Goal: Task Accomplishment & Management: Manage account settings

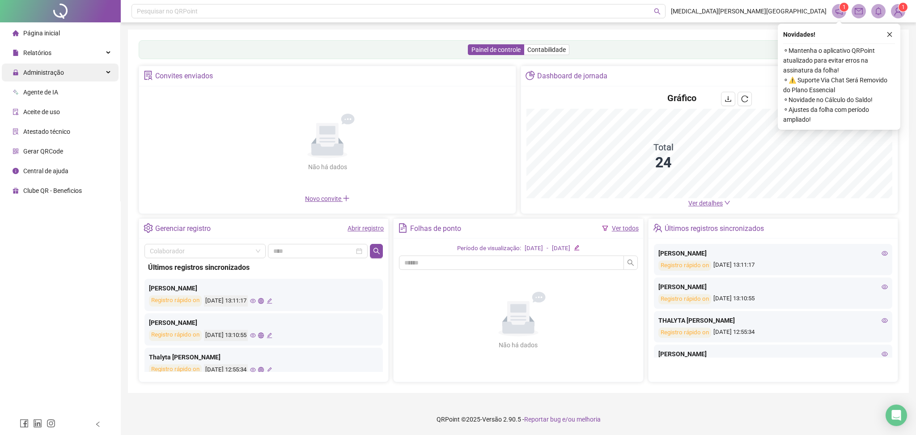
click at [54, 75] on span "Administração" at bounding box center [43, 72] width 41 height 7
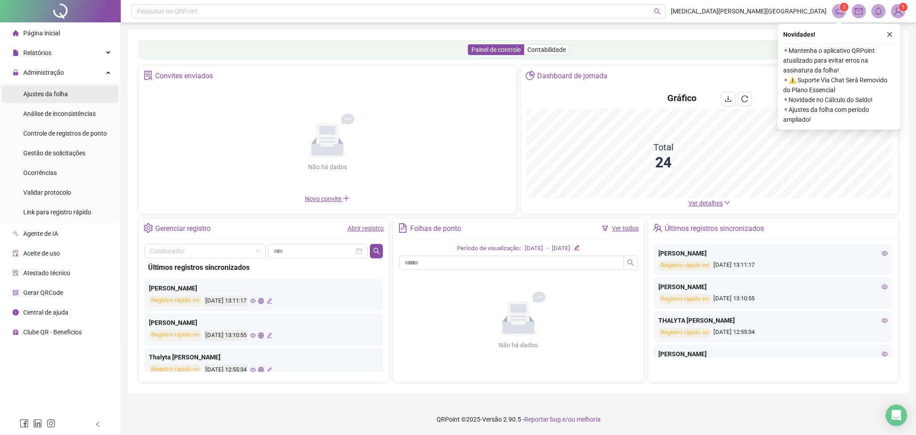
click at [74, 90] on li "Ajustes da folha" at bounding box center [60, 94] width 117 height 18
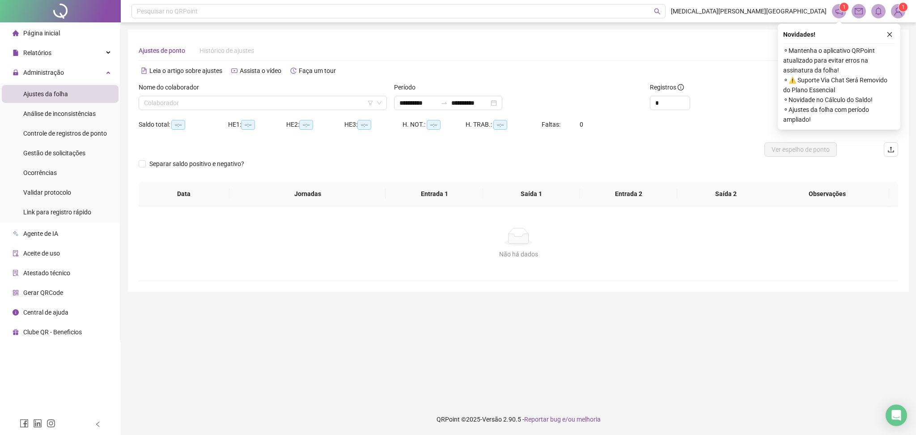
type input "**********"
click at [182, 103] on input "search" at bounding box center [258, 102] width 229 height 13
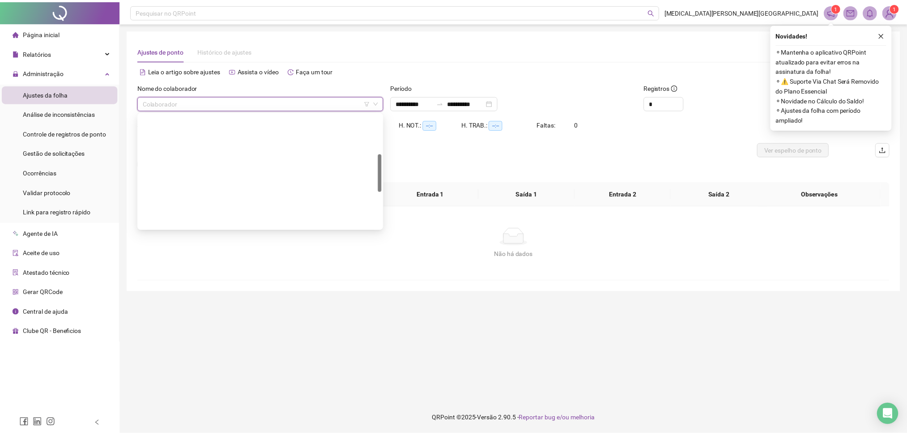
scroll to position [229, 0]
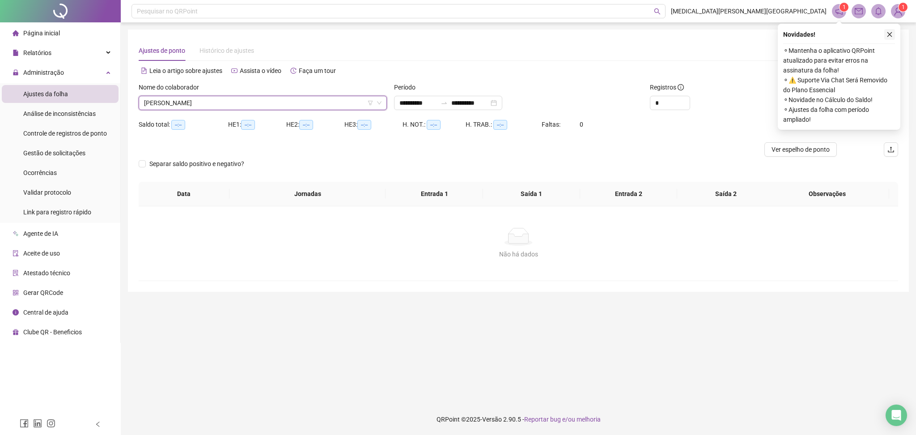
click at [890, 34] on icon "close" at bounding box center [889, 34] width 6 height 6
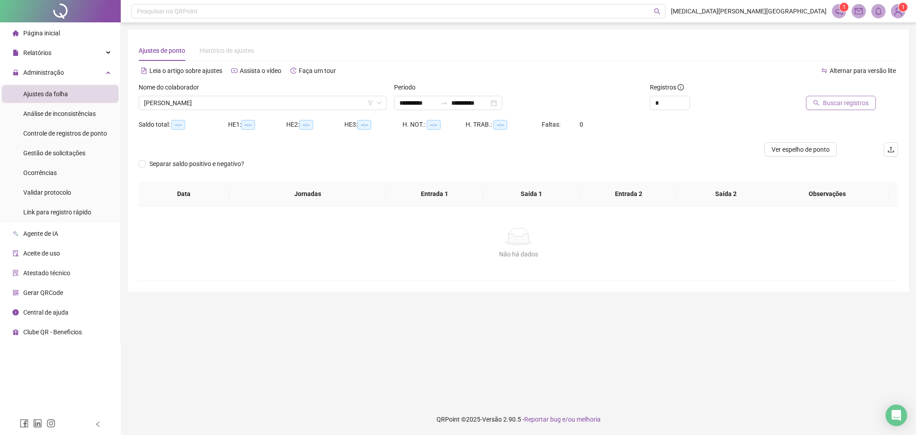
click at [857, 102] on span "Buscar registros" at bounding box center [846, 103] width 46 height 10
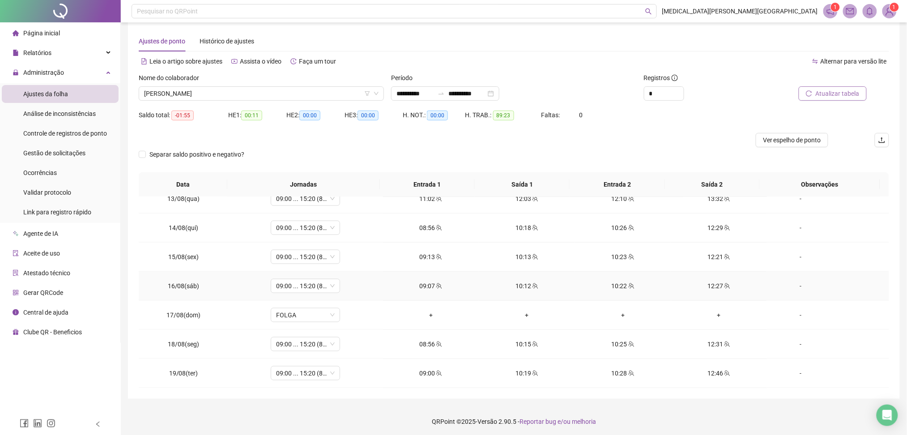
scroll to position [11, 0]
click at [676, 91] on span "Decrease Value" at bounding box center [679, 94] width 10 height 8
click at [680, 89] on icon "up" at bounding box center [678, 89] width 3 height 3
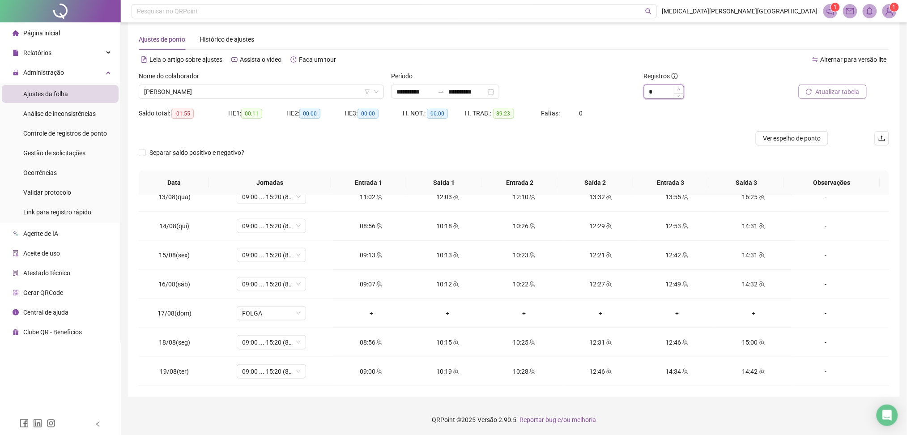
click at [680, 89] on icon "up" at bounding box center [678, 89] width 3 height 3
type input "**"
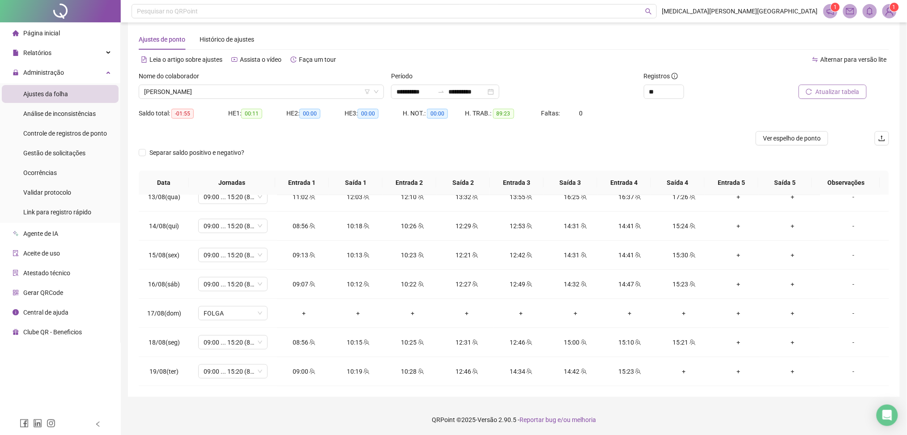
click at [852, 90] on span "Atualizar tabela" at bounding box center [837, 92] width 44 height 10
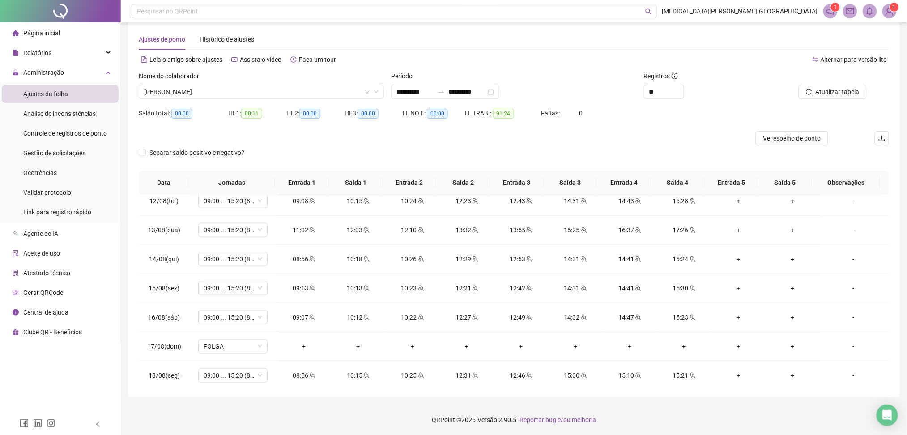
scroll to position [361, 0]
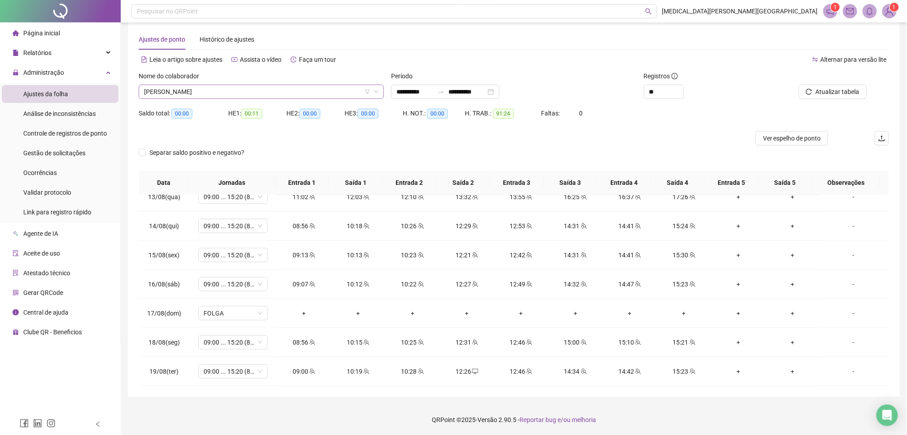
click at [208, 90] on span "[PERSON_NAME]" at bounding box center [261, 91] width 234 height 13
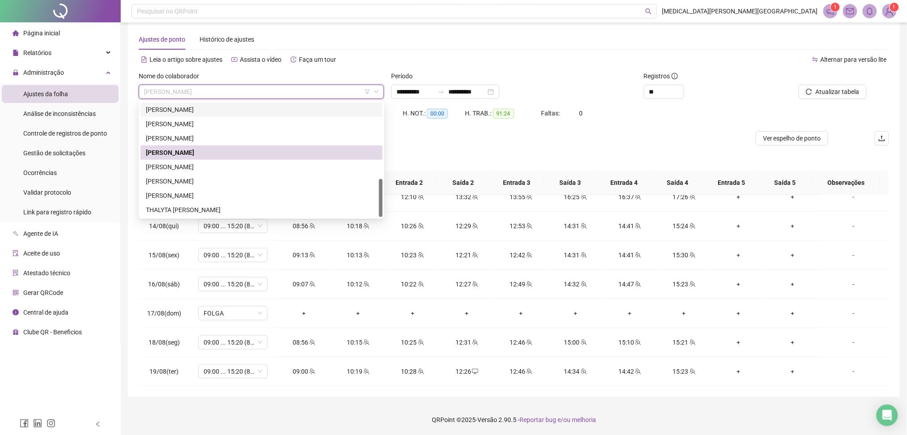
click at [216, 112] on div "[PERSON_NAME]" at bounding box center [261, 110] width 231 height 10
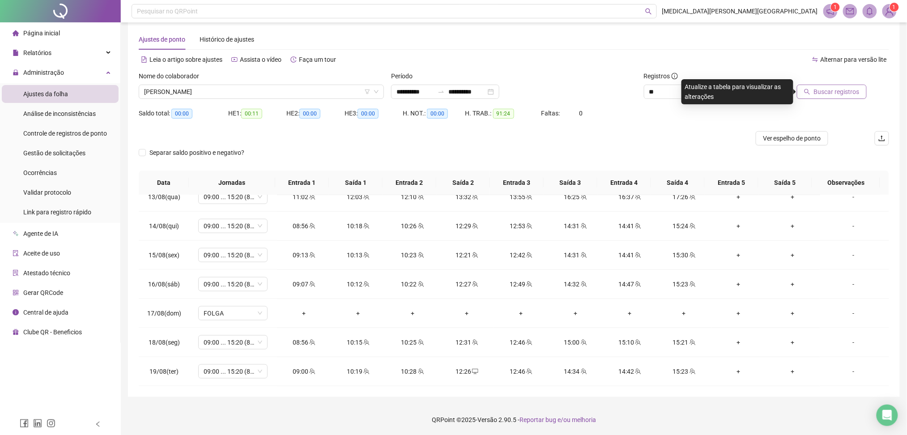
click at [823, 95] on span "Buscar registros" at bounding box center [837, 92] width 46 height 10
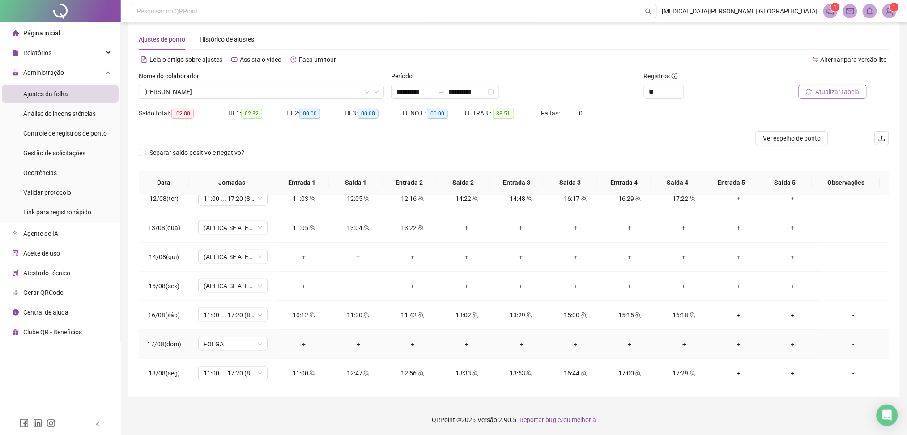
scroll to position [302, 0]
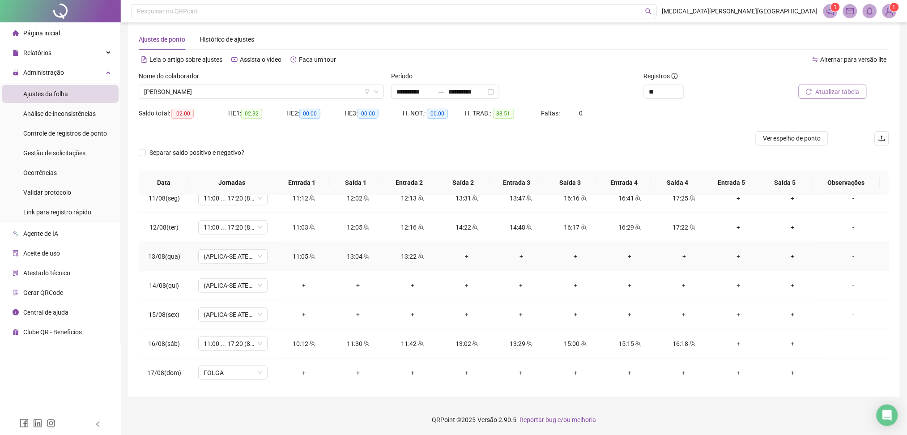
click at [843, 254] on div "-" at bounding box center [853, 256] width 53 height 10
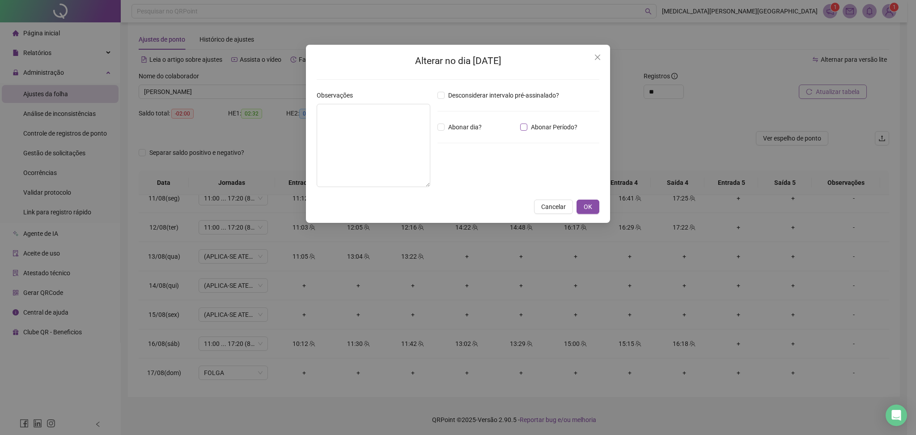
click at [547, 127] on span "Abonar Período?" at bounding box center [554, 127] width 54 height 10
click at [594, 55] on icon "close" at bounding box center [597, 57] width 7 height 7
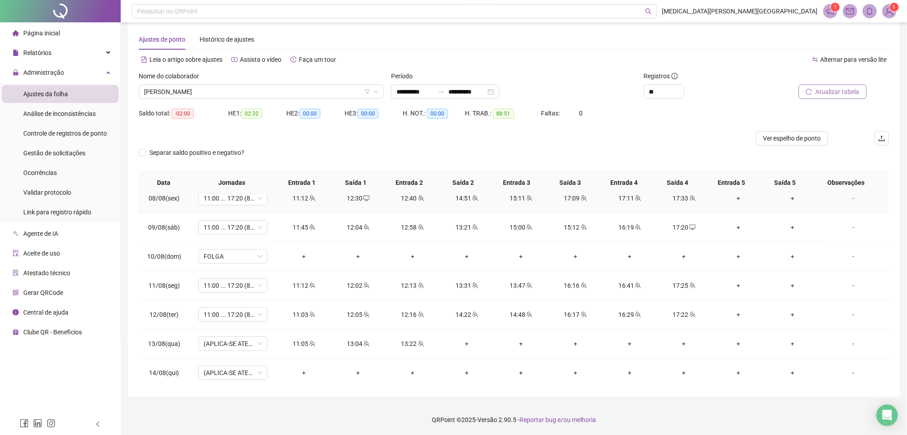
scroll to position [242, 0]
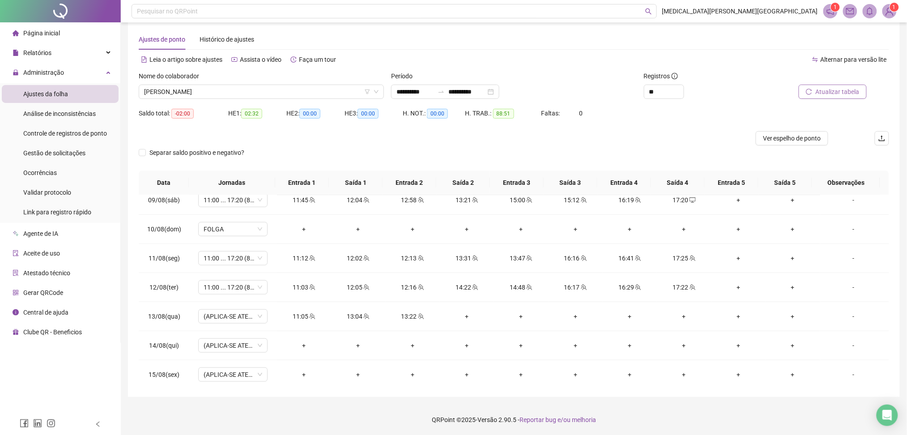
click at [840, 93] on span "Atualizar tabela" at bounding box center [837, 92] width 44 height 10
click at [216, 93] on span "[PERSON_NAME]" at bounding box center [261, 91] width 234 height 13
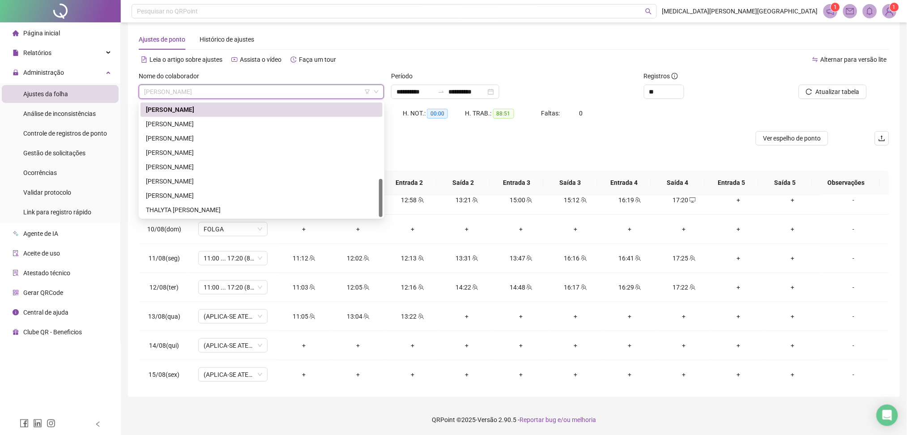
click at [585, 71] on div "Período" at bounding box center [513, 77] width 245 height 13
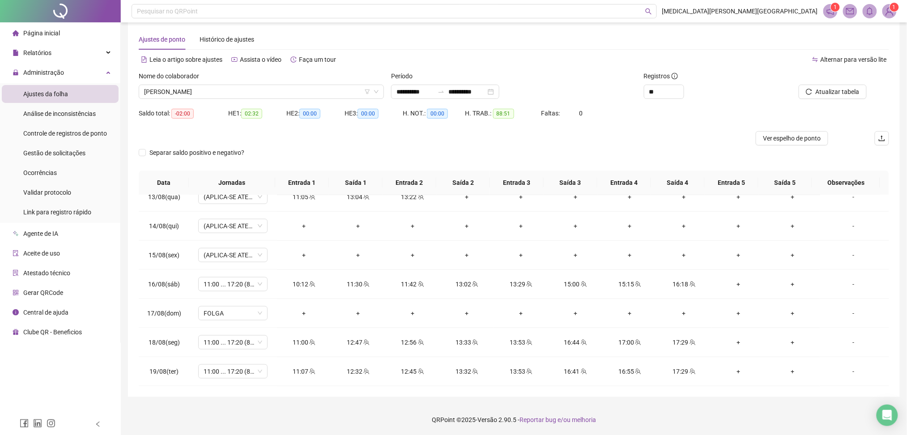
scroll to position [0, 0]
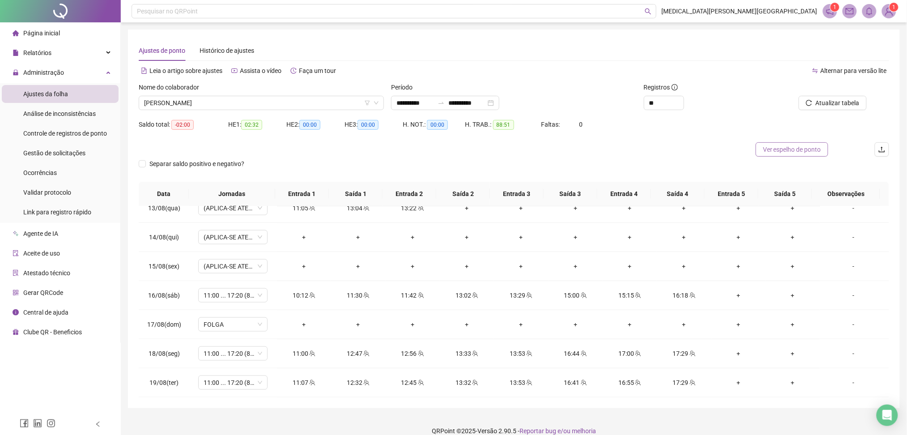
drag, startPoint x: 828, startPoint y: 107, endPoint x: 803, endPoint y: 144, distance: 44.4
click at [804, 143] on form "**********" at bounding box center [514, 131] width 750 height 99
click at [799, 146] on span "Ver espelho de ponto" at bounding box center [792, 149] width 58 height 10
click at [223, 102] on span "[PERSON_NAME]" at bounding box center [261, 102] width 234 height 13
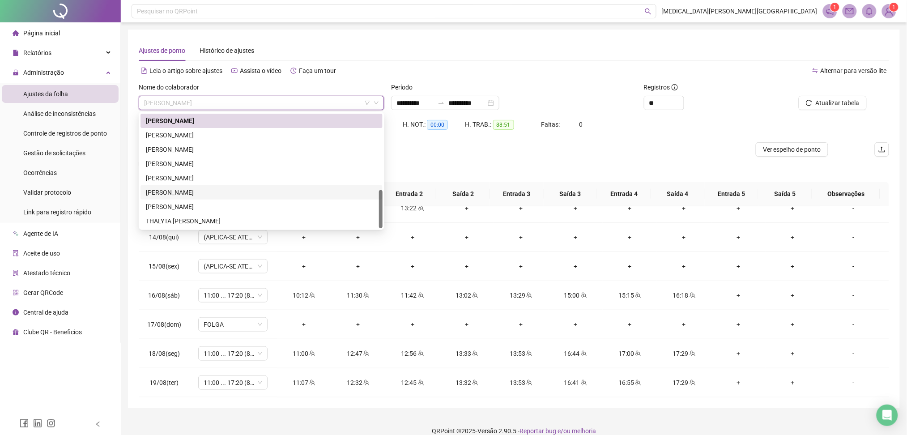
scroll to position [169, 0]
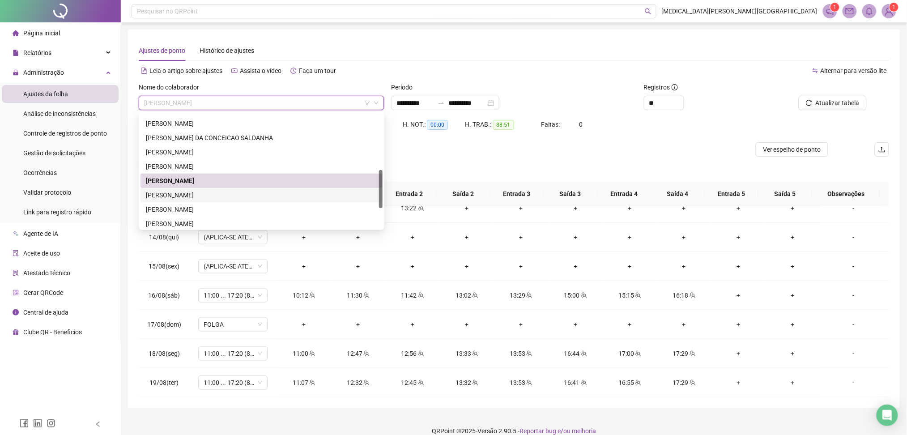
click at [200, 190] on div "[PERSON_NAME]" at bounding box center [261, 195] width 231 height 10
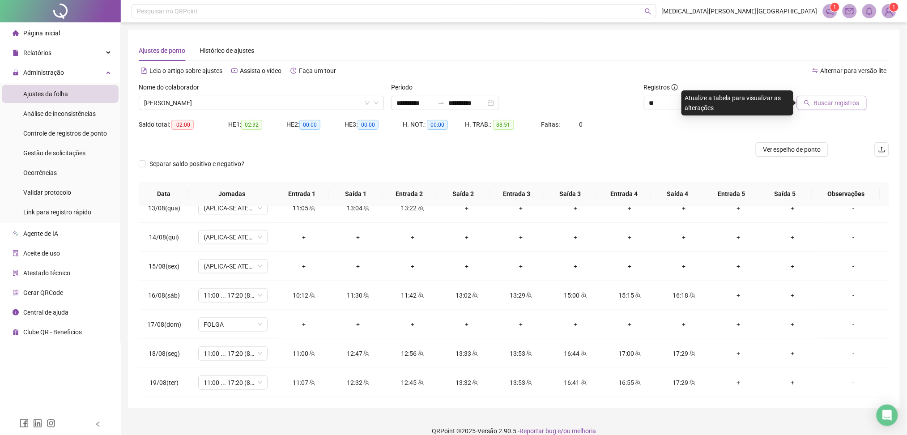
click at [833, 100] on span "Buscar registros" at bounding box center [837, 103] width 46 height 10
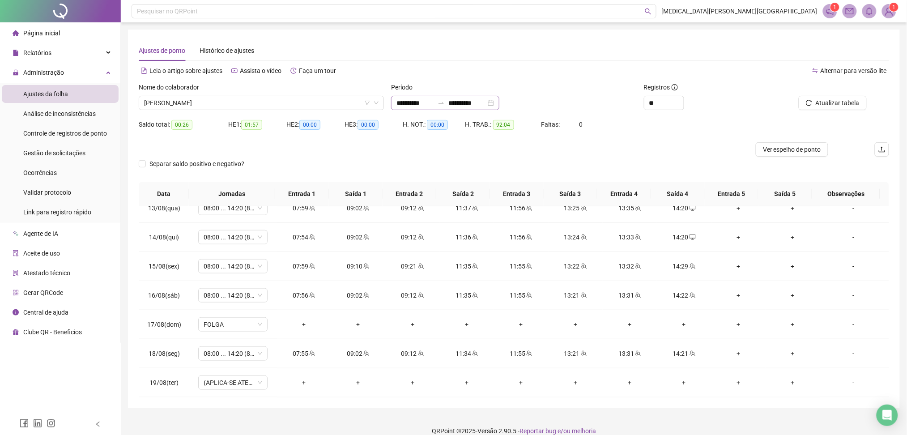
click at [445, 100] on icon "swap-right" at bounding box center [440, 102] width 7 height 7
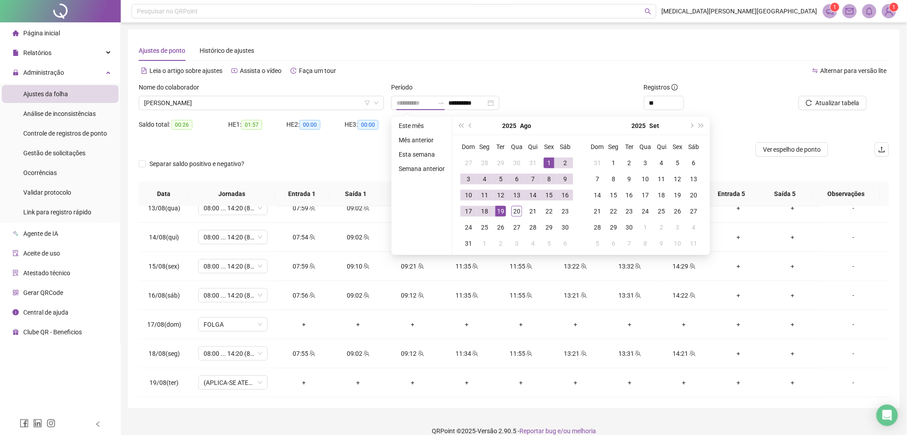
click at [547, 160] on div "1" at bounding box center [548, 162] width 11 height 11
type input "**********"
click at [514, 211] on div "20" at bounding box center [516, 211] width 11 height 11
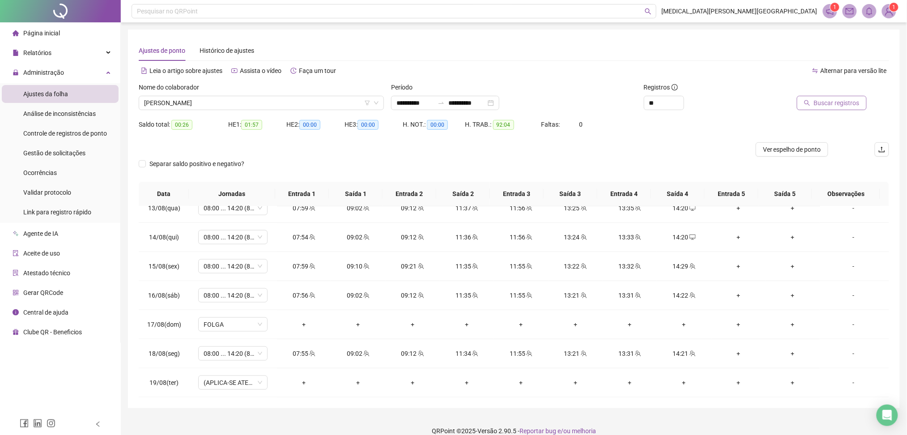
click at [831, 105] on span "Buscar registros" at bounding box center [837, 103] width 46 height 10
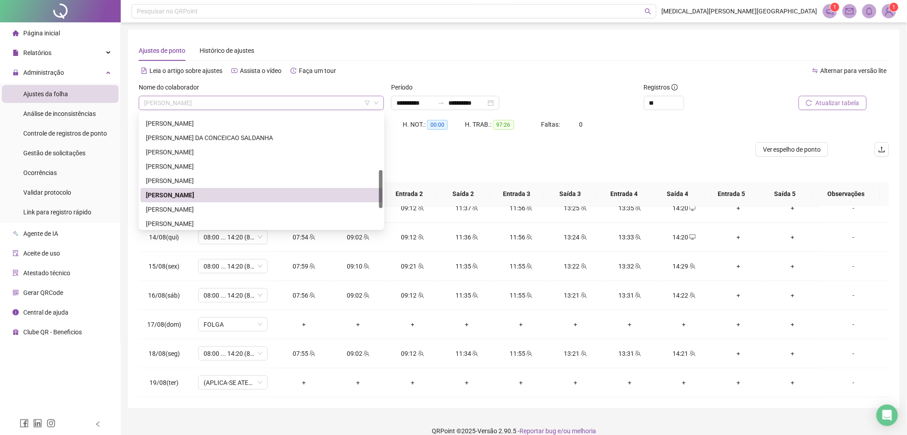
click at [258, 101] on span "[PERSON_NAME]" at bounding box center [261, 102] width 234 height 13
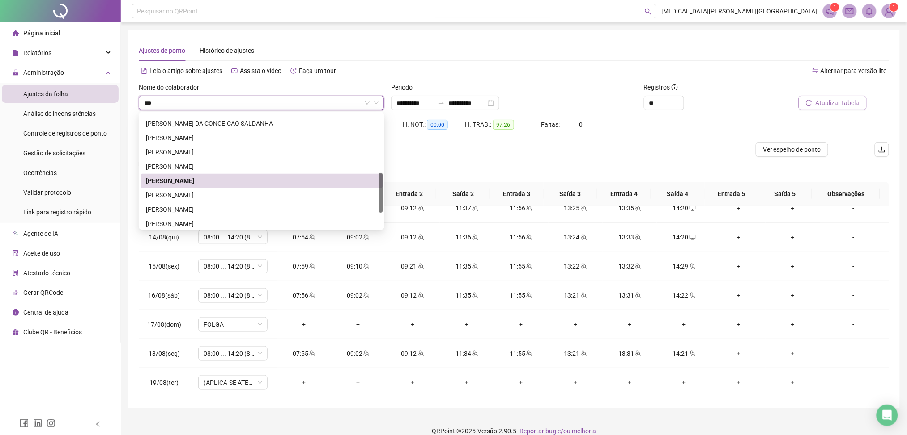
scroll to position [0, 0]
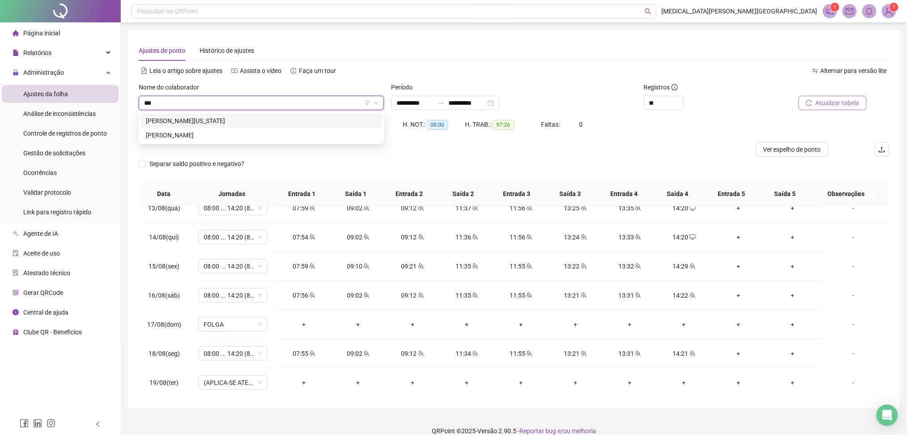
type input "****"
click at [203, 121] on div "[PERSON_NAME]" at bounding box center [261, 121] width 231 height 10
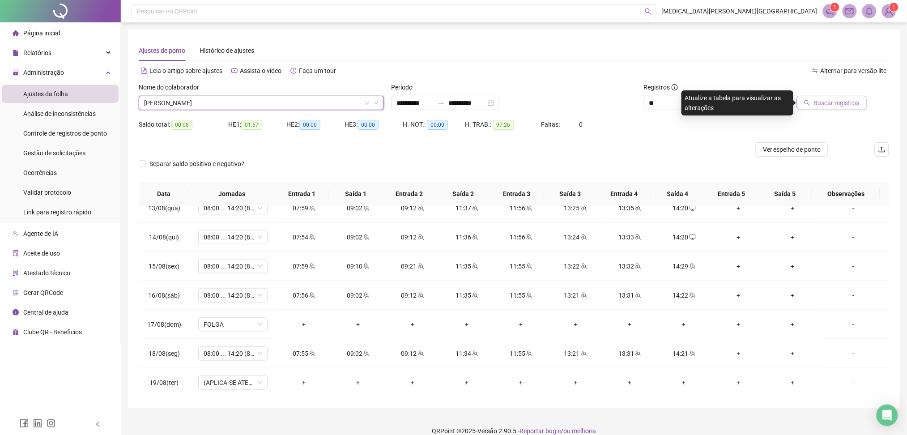
click at [847, 100] on span "Buscar registros" at bounding box center [837, 103] width 46 height 10
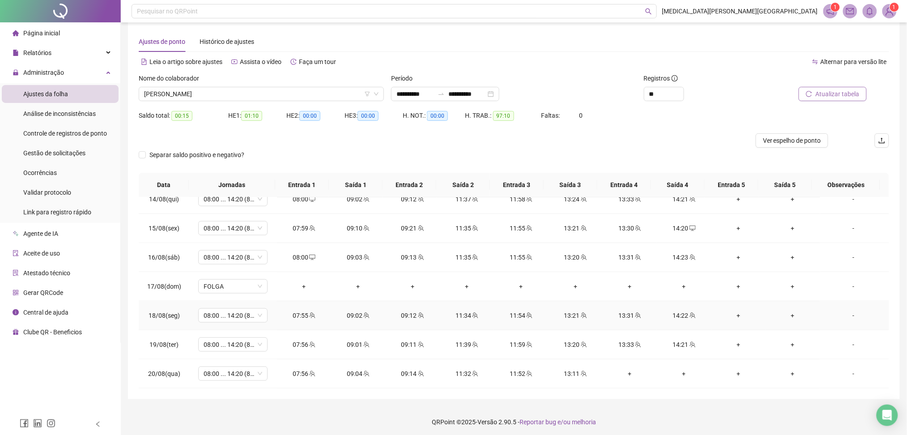
scroll to position [11, 0]
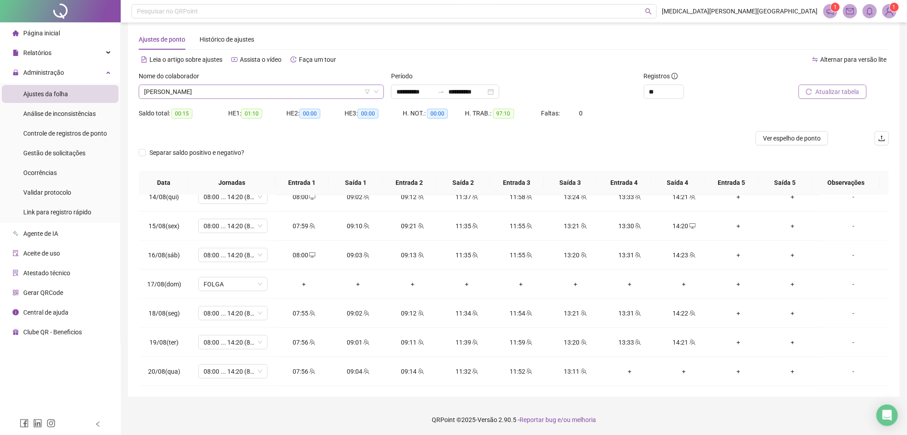
click at [232, 85] on span "[PERSON_NAME]" at bounding box center [261, 91] width 234 height 13
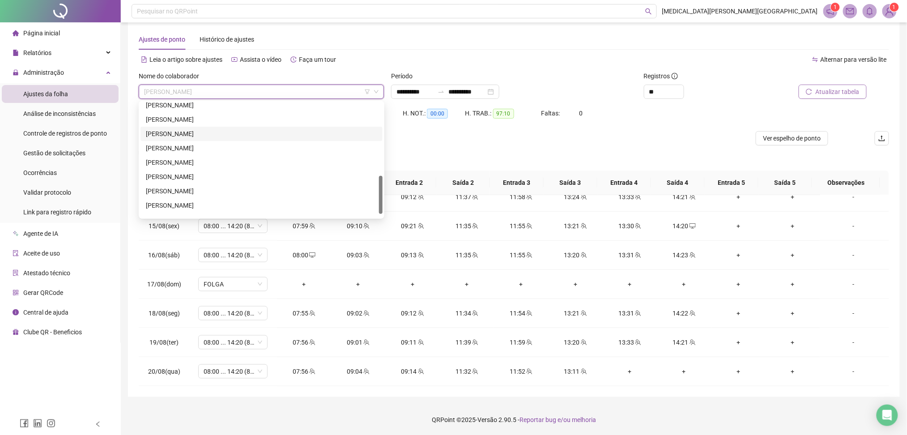
scroll to position [160, 0]
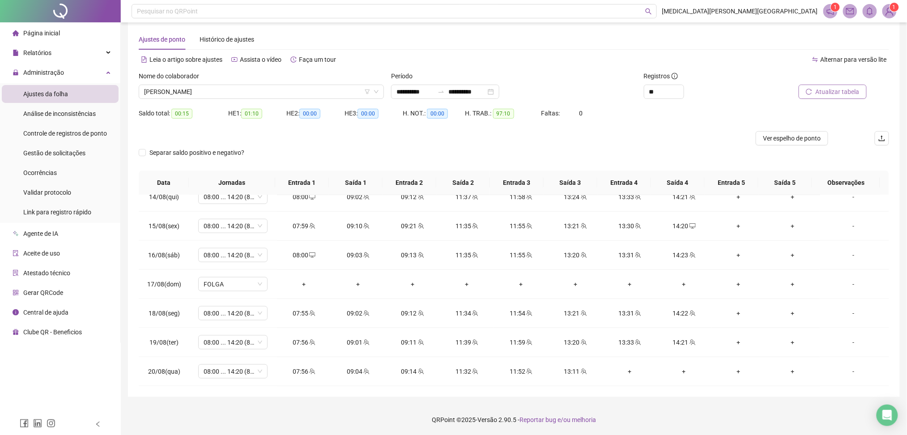
click at [612, 88] on div "**********" at bounding box center [513, 92] width 245 height 14
click at [211, 86] on span "[PERSON_NAME]" at bounding box center [261, 91] width 234 height 13
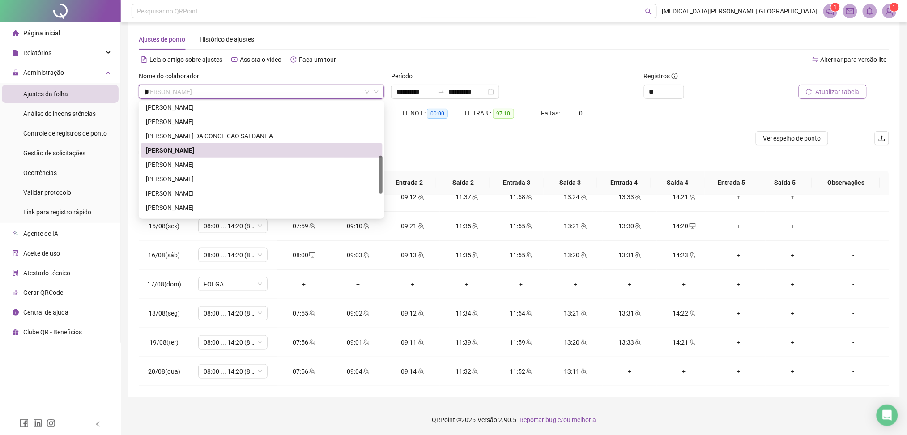
scroll to position [0, 0]
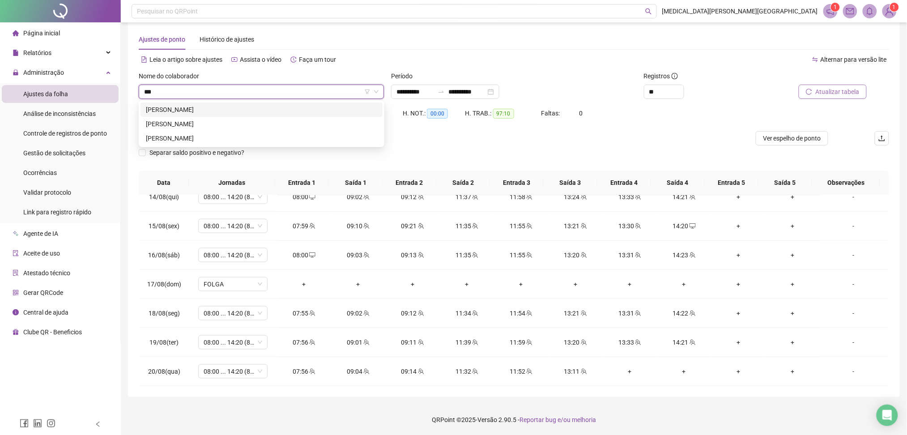
type input "****"
drag, startPoint x: 232, startPoint y: 107, endPoint x: 248, endPoint y: 109, distance: 16.6
click at [232, 107] on div "[PERSON_NAME]" at bounding box center [261, 110] width 231 height 10
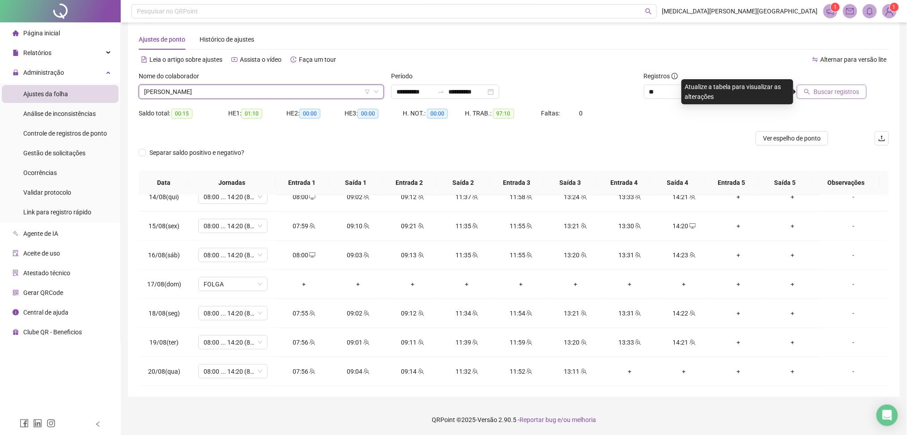
click at [822, 88] on span "Buscar registros" at bounding box center [837, 92] width 46 height 10
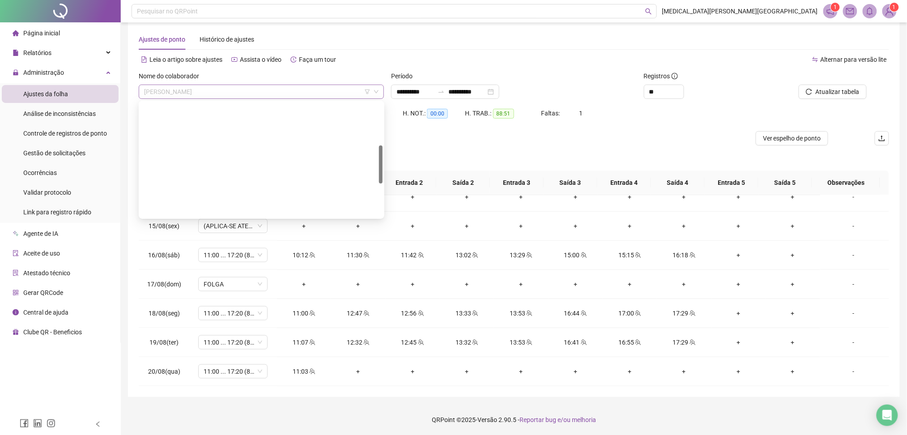
click at [224, 92] on span "[PERSON_NAME]" at bounding box center [261, 91] width 234 height 13
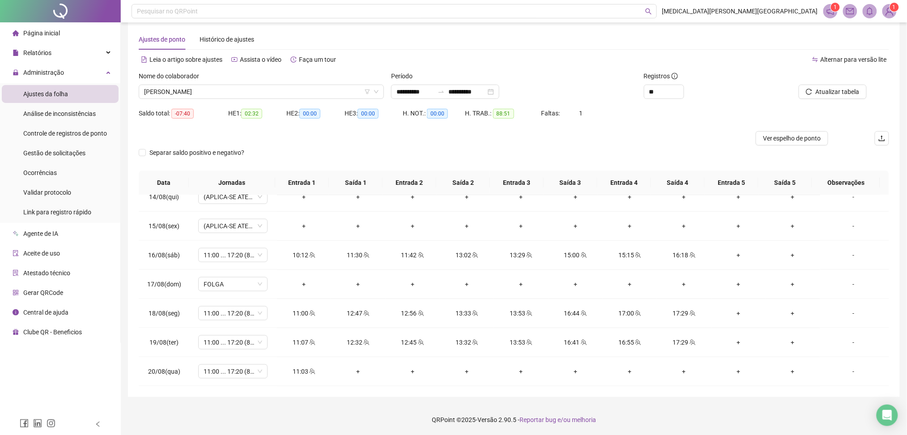
click at [509, 110] on span "88:51" at bounding box center [503, 114] width 21 height 10
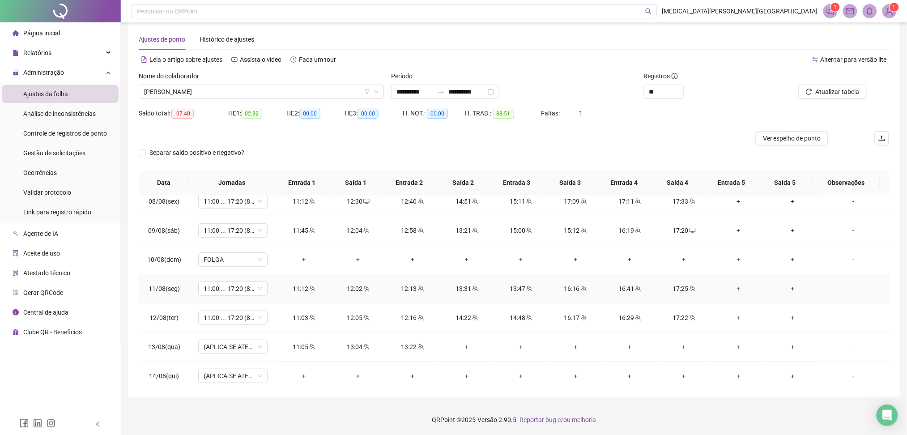
scroll to position [152, 0]
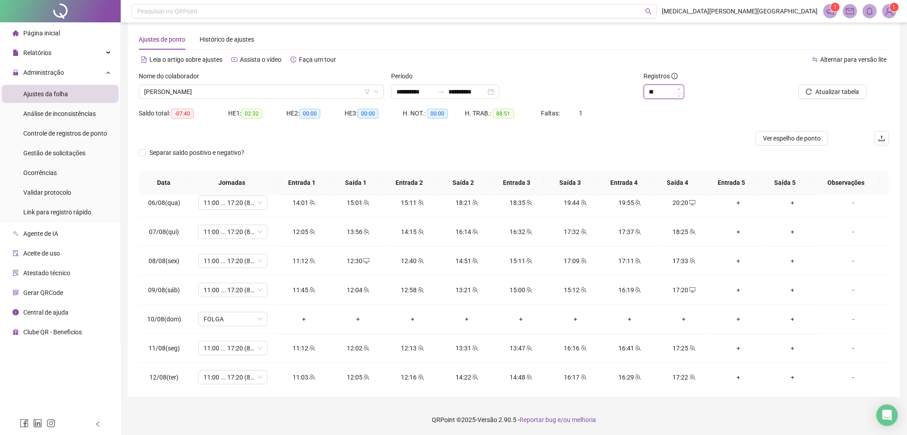
click at [680, 90] on span "Increase Value" at bounding box center [679, 89] width 10 height 8
type input "**"
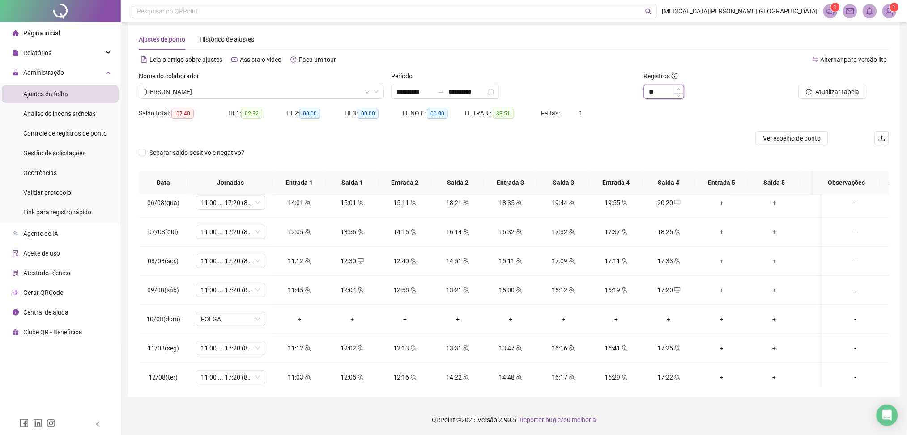
click at [679, 89] on icon "up" at bounding box center [678, 89] width 3 height 3
click at [674, 290] on icon "desktop" at bounding box center [677, 290] width 6 height 6
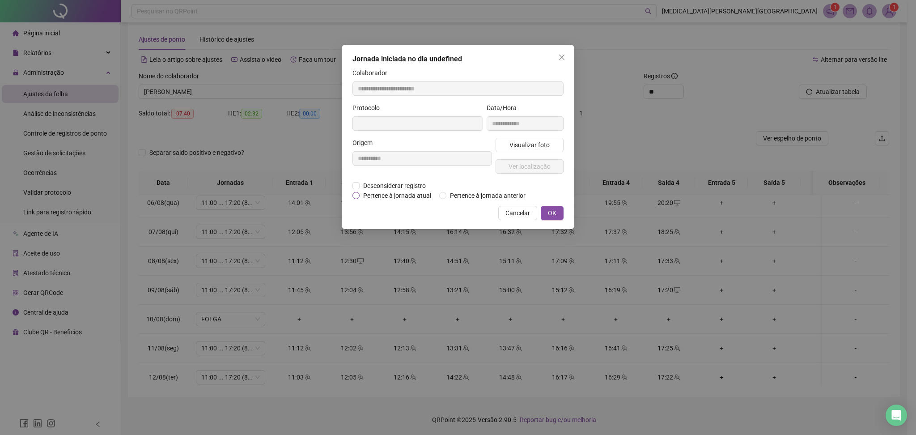
click at [378, 193] on span "Pertence à jornada atual" at bounding box center [397, 196] width 75 height 10
click at [378, 187] on span "Desconsiderar registro" at bounding box center [395, 186] width 70 height 10
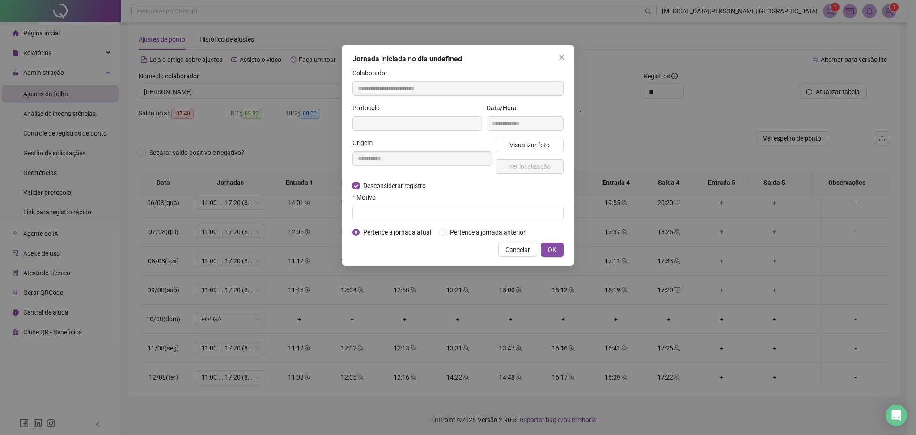
click at [389, 223] on form "**********" at bounding box center [457, 152] width 211 height 169
type input "**********"
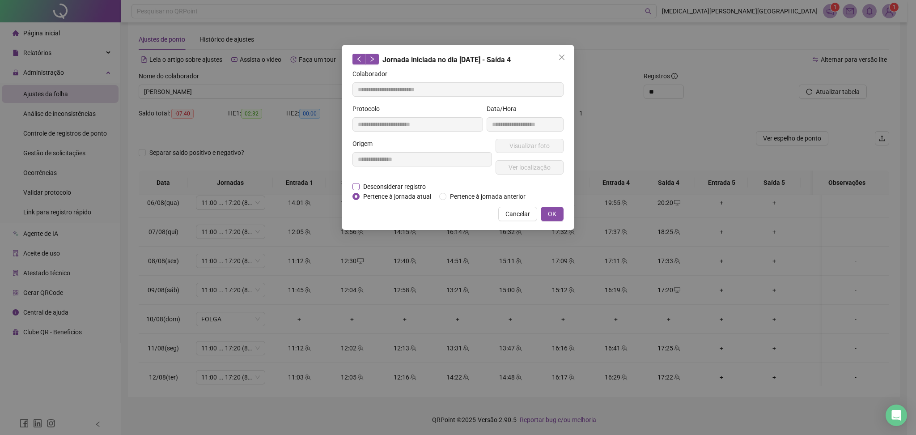
click at [381, 186] on span "Desconsiderar registro" at bounding box center [395, 187] width 70 height 10
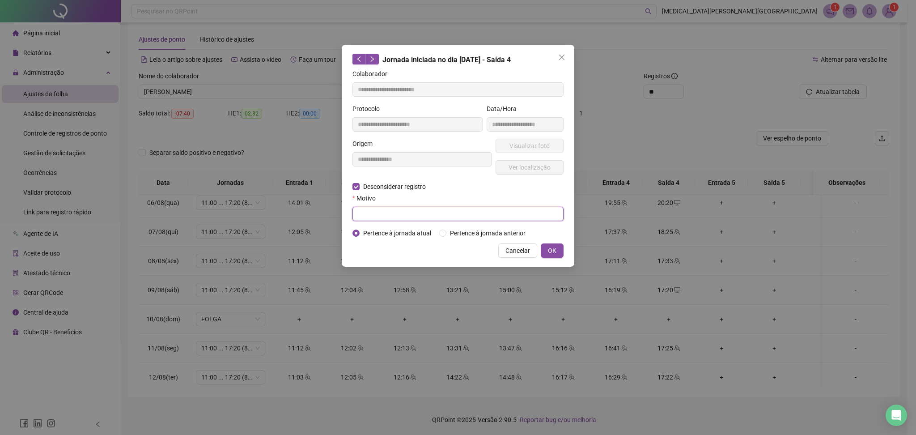
click at [378, 212] on input "text" at bounding box center [457, 214] width 211 height 14
type input "******"
click at [552, 249] on span "OK" at bounding box center [552, 251] width 8 height 10
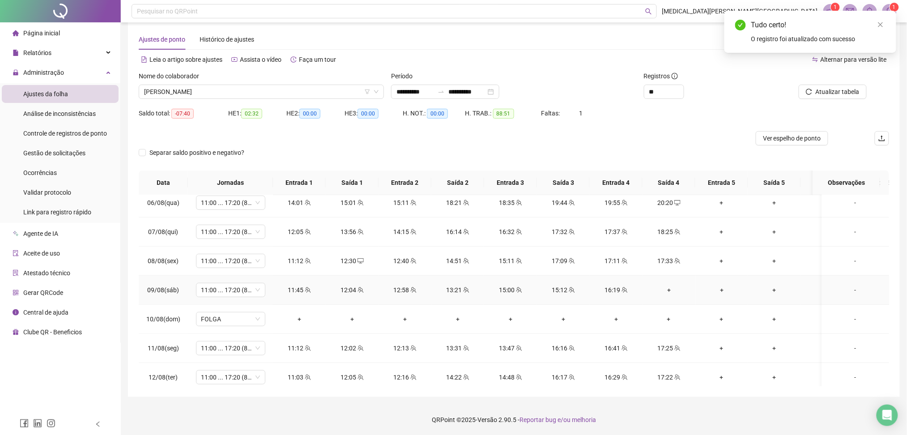
click at [666, 285] on div "+" at bounding box center [668, 290] width 38 height 10
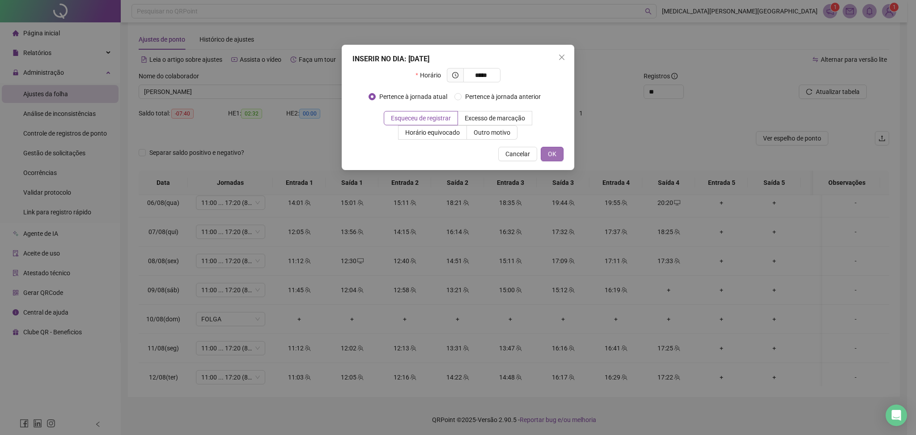
type input "*****"
click at [560, 155] on button "OK" at bounding box center [552, 154] width 23 height 14
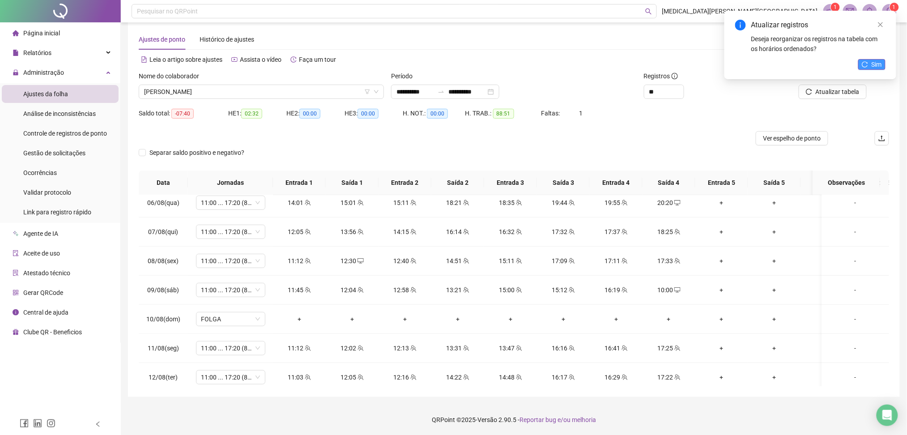
click at [870, 60] on button "Sim" at bounding box center [871, 64] width 27 height 11
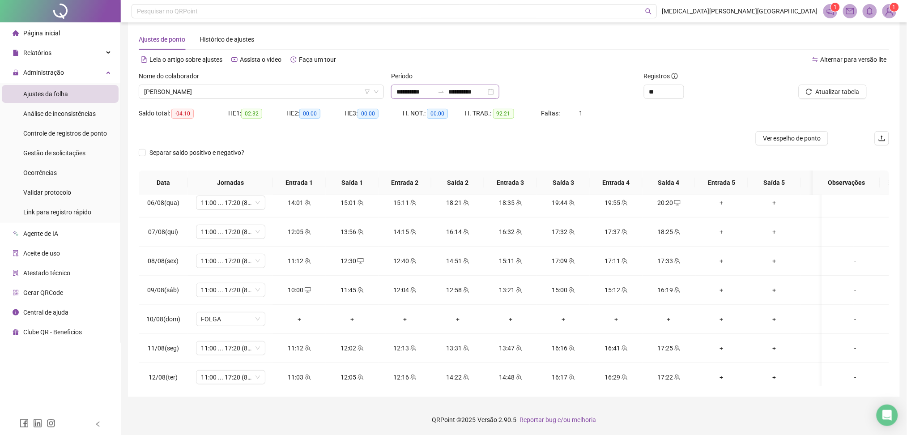
click at [446, 93] on div at bounding box center [441, 91] width 14 height 7
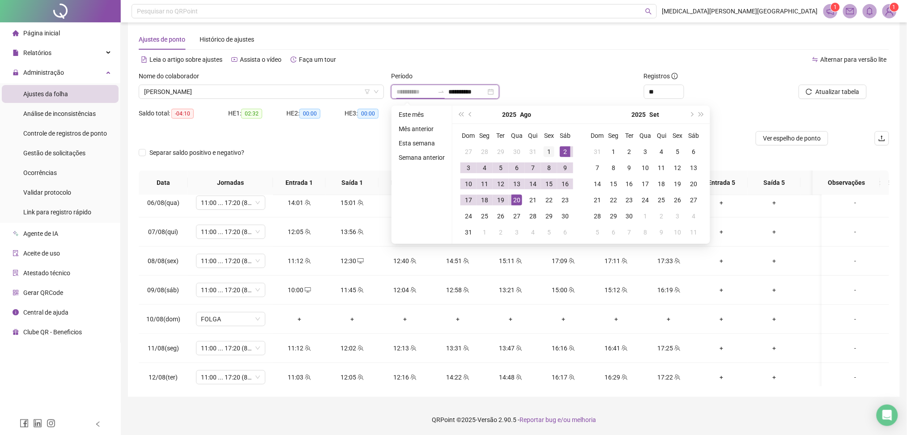
type input "**********"
click at [549, 149] on div "1" at bounding box center [548, 151] width 11 height 11
type input "**********"
click at [497, 200] on div "19" at bounding box center [500, 200] width 11 height 11
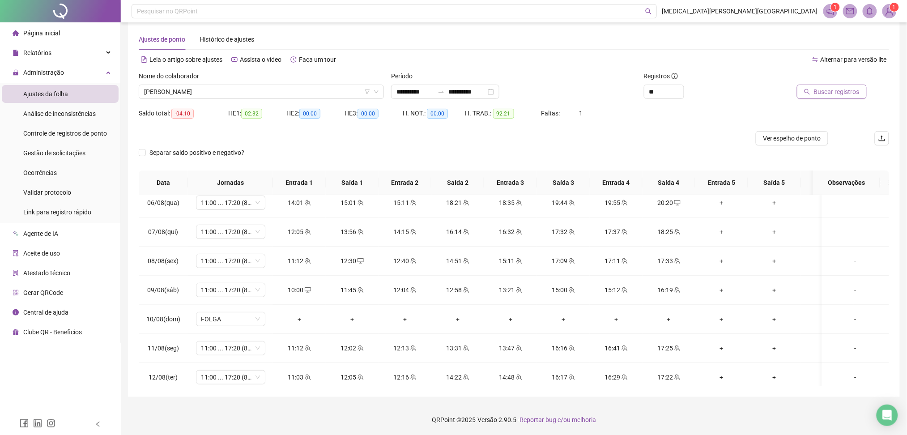
click at [833, 89] on span "Buscar registros" at bounding box center [837, 92] width 46 height 10
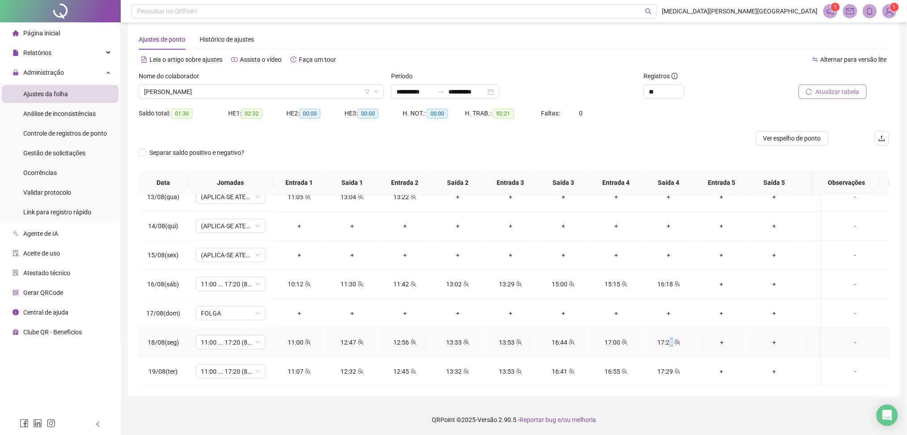
click at [671, 337] on div "17:29" at bounding box center [668, 342] width 38 height 10
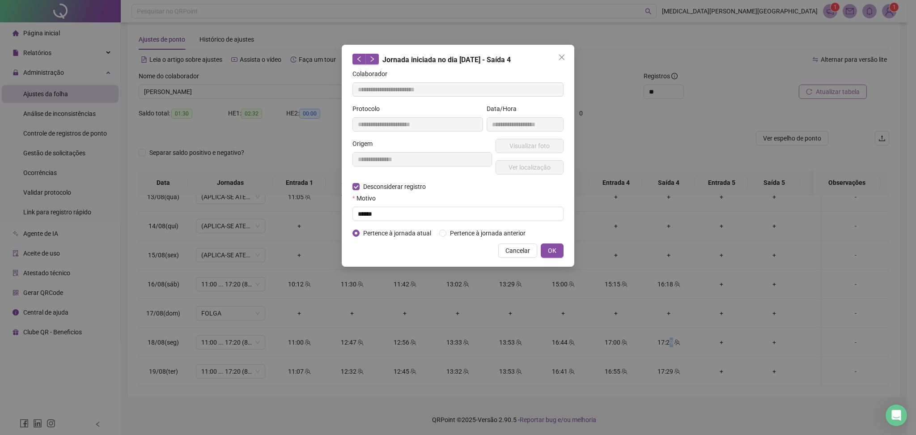
type input "**********"
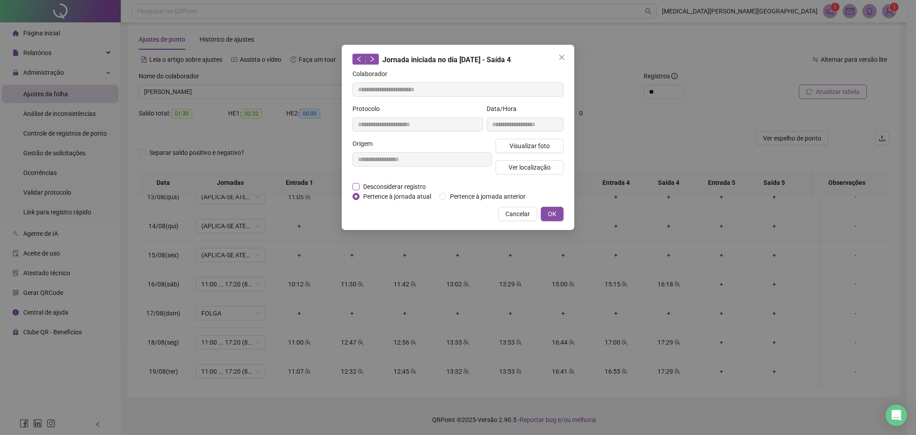
click at [387, 185] on span "Desconsiderar registro" at bounding box center [395, 187] width 70 height 10
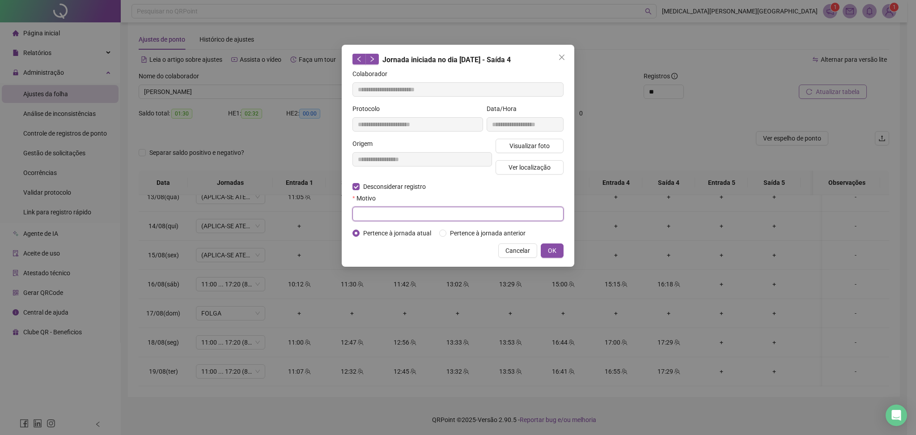
click at [384, 210] on input "text" at bounding box center [457, 214] width 211 height 14
type input "******"
click at [560, 247] on button "OK" at bounding box center [552, 250] width 23 height 14
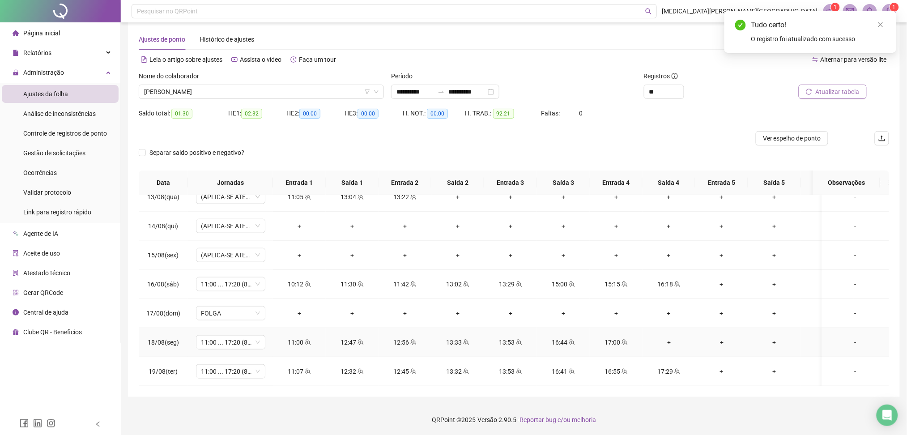
click at [667, 337] on div "+" at bounding box center [668, 342] width 38 height 10
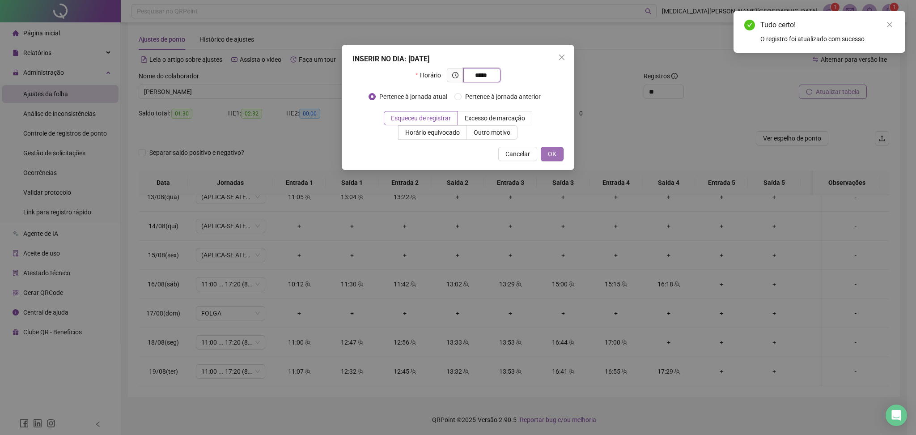
type input "*****"
click at [556, 161] on button "OK" at bounding box center [552, 154] width 23 height 14
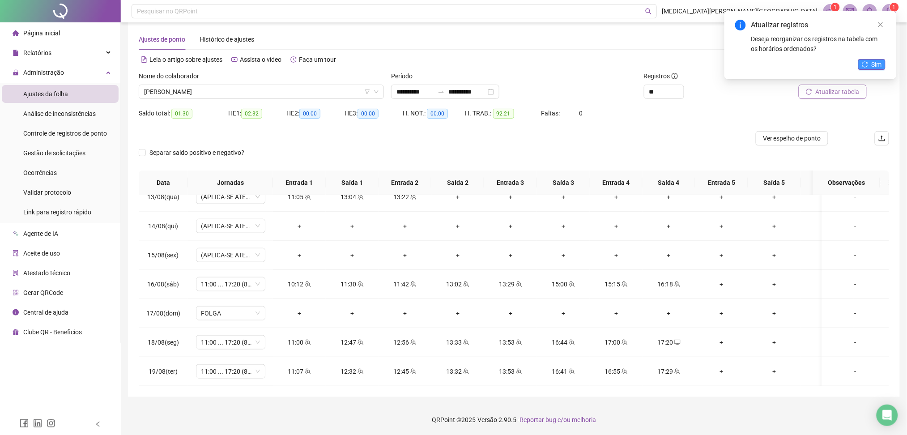
click at [870, 63] on button "Sim" at bounding box center [871, 64] width 27 height 11
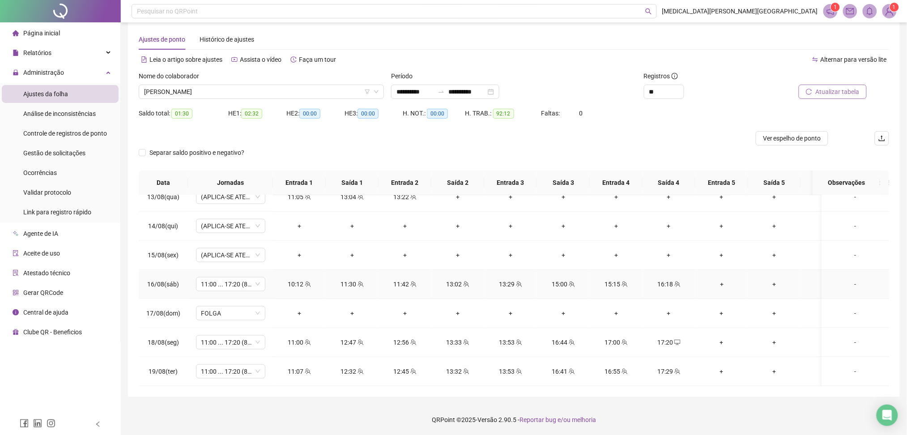
scroll to position [251, 0]
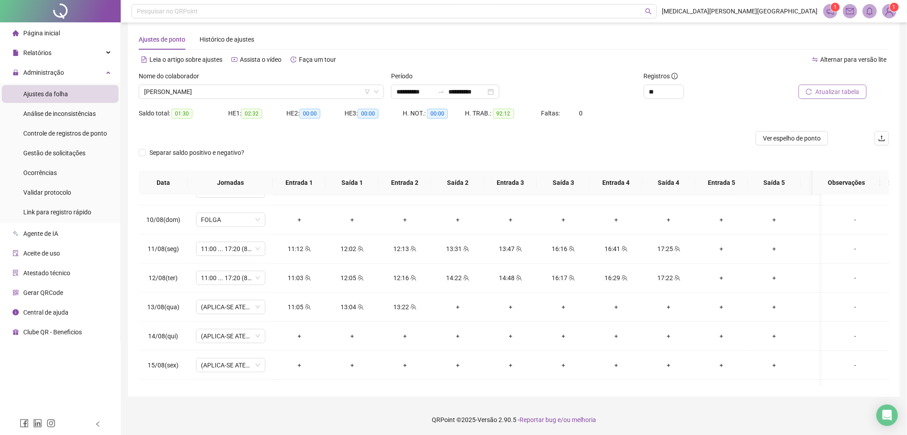
click at [827, 95] on span "Atualizar tabela" at bounding box center [837, 92] width 44 height 10
click at [782, 134] on span "Ver espelho de ponto" at bounding box center [792, 138] width 58 height 10
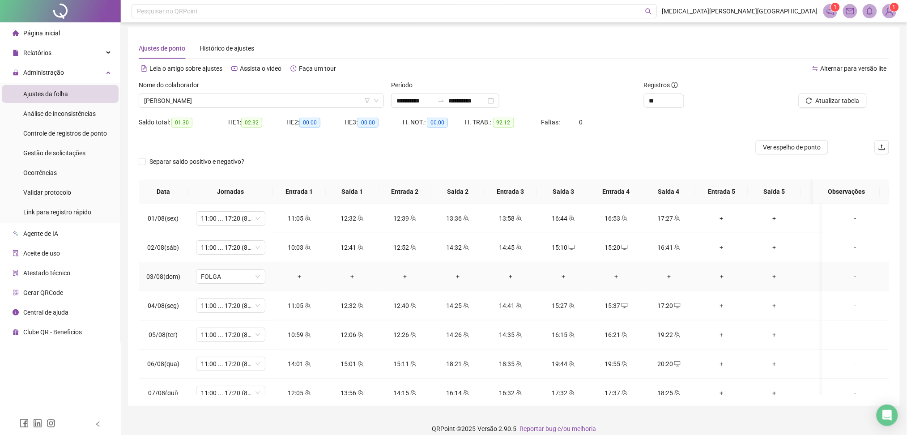
scroll to position [0, 0]
click at [668, 249] on div "16:41" at bounding box center [668, 250] width 38 height 10
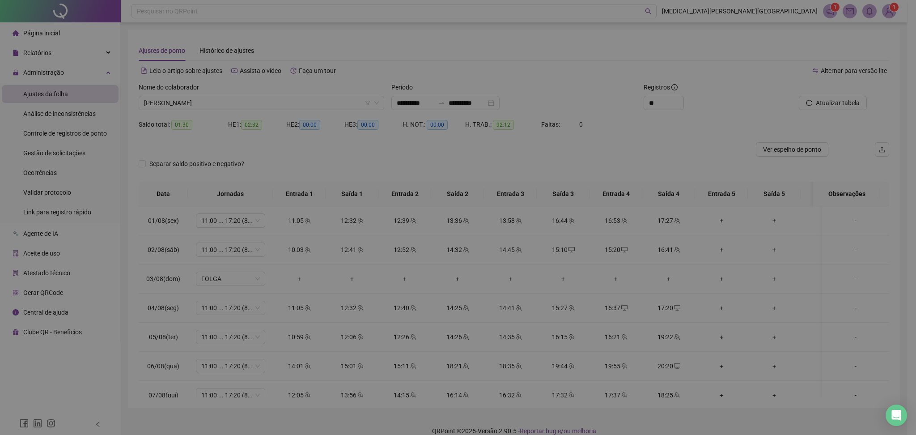
type input "**********"
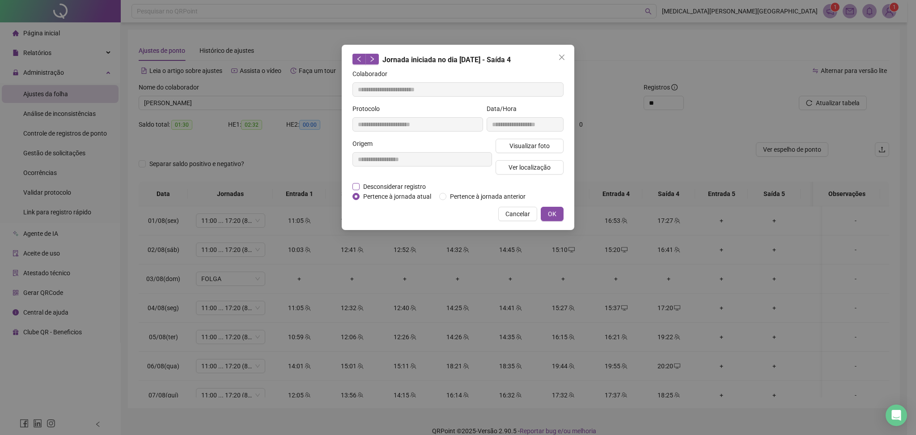
click at [417, 189] on span "Desconsiderar registro" at bounding box center [395, 187] width 70 height 10
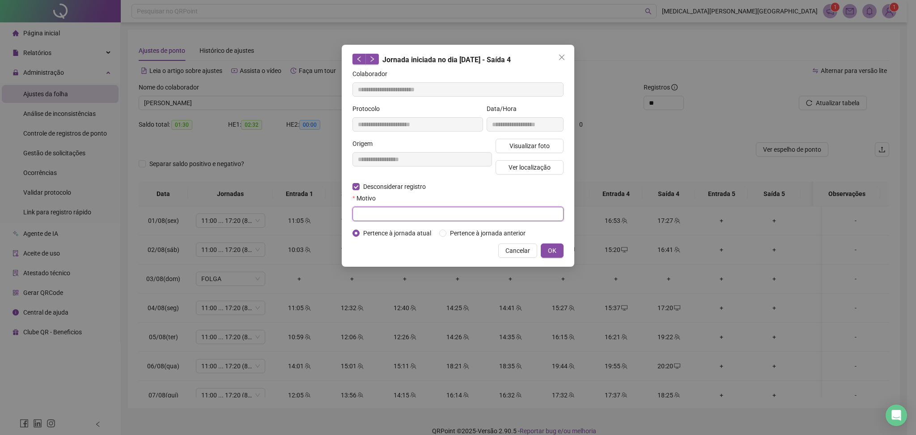
click at [406, 212] on input "text" at bounding box center [457, 214] width 211 height 14
type input "******"
click at [554, 250] on span "OK" at bounding box center [552, 251] width 8 height 10
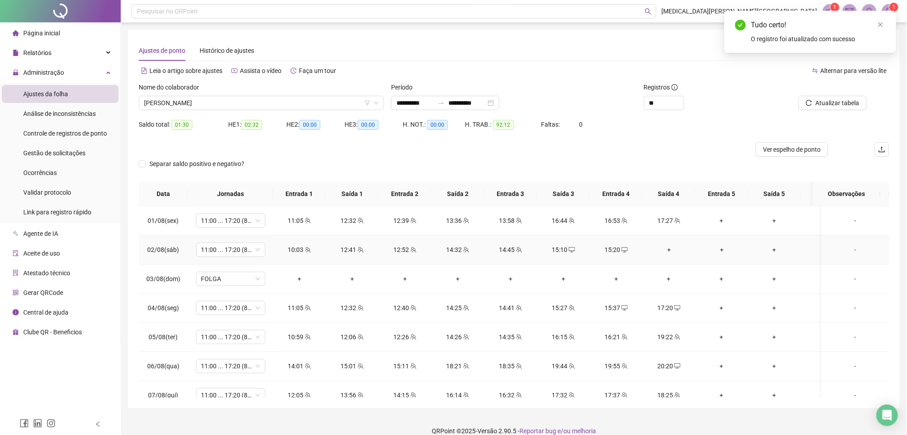
click at [670, 249] on div "+" at bounding box center [668, 250] width 38 height 10
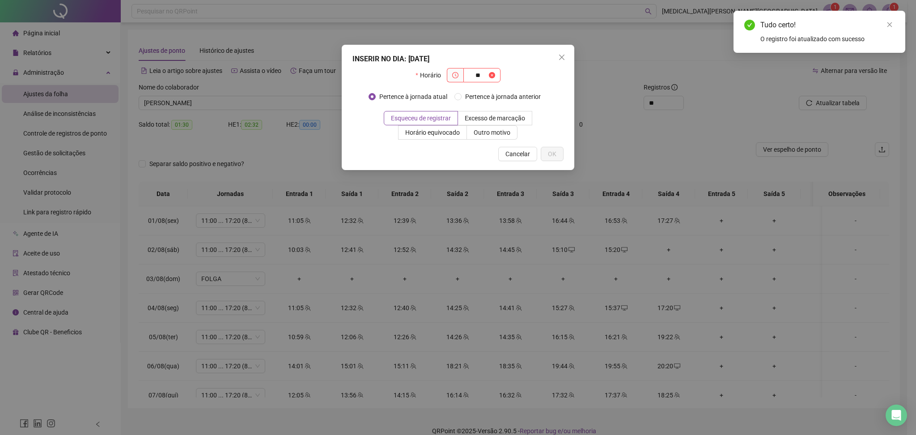
type input "*"
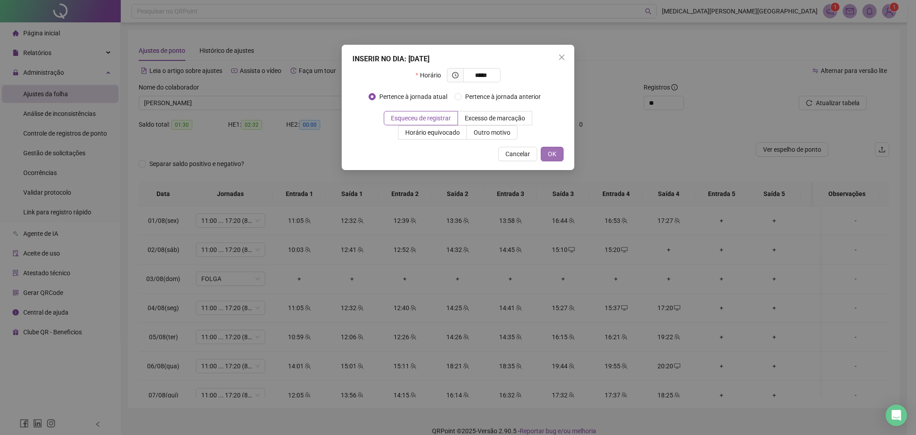
type input "*****"
click at [558, 152] on button "OK" at bounding box center [552, 154] width 23 height 14
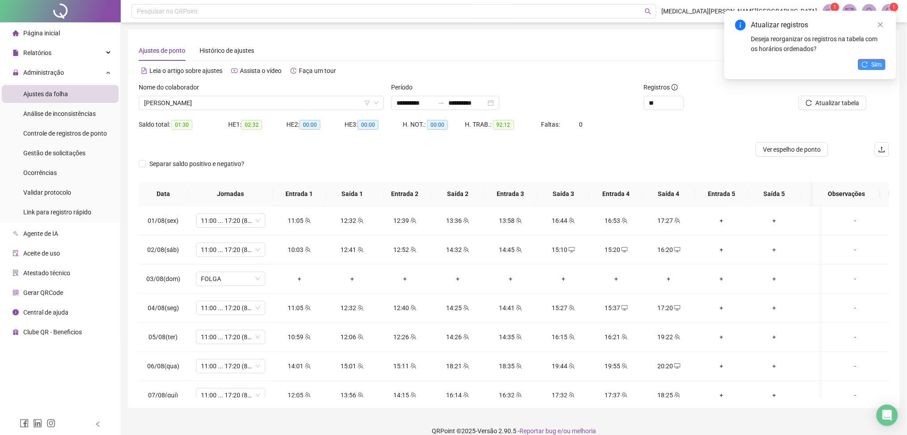
click at [870, 65] on button "Sim" at bounding box center [871, 64] width 27 height 11
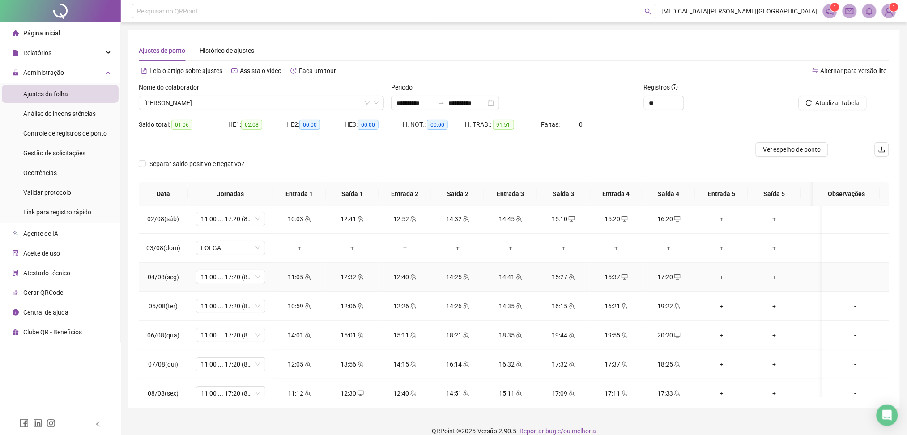
scroll to position [59, 0]
click at [674, 277] on icon "team" at bounding box center [677, 277] width 6 height 6
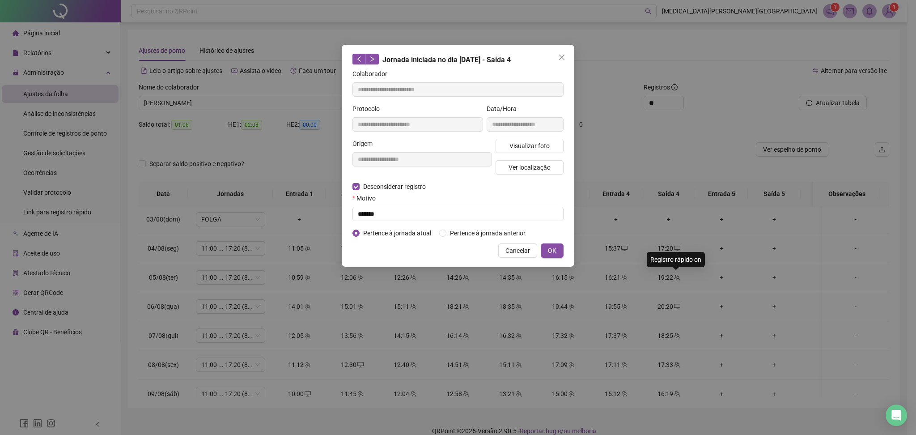
type input "**********"
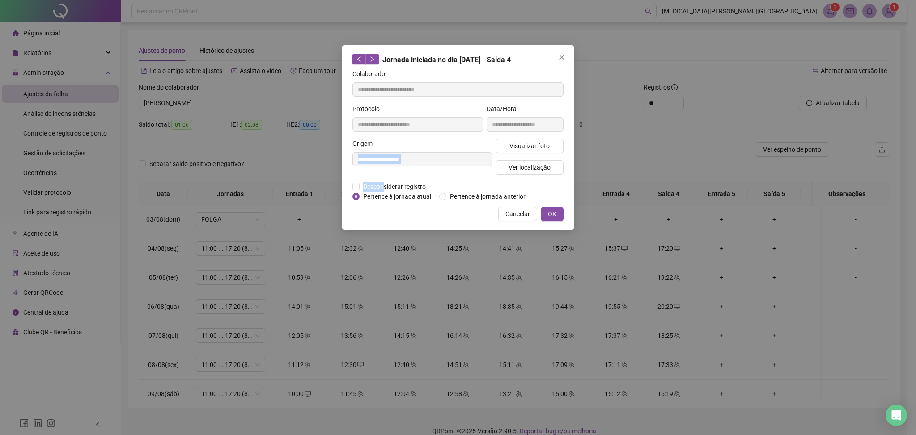
click at [383, 181] on form "**********" at bounding box center [457, 135] width 211 height 132
click at [385, 179] on div "**********" at bounding box center [422, 160] width 143 height 43
click at [381, 183] on span "Desconsiderar registro" at bounding box center [395, 187] width 70 height 10
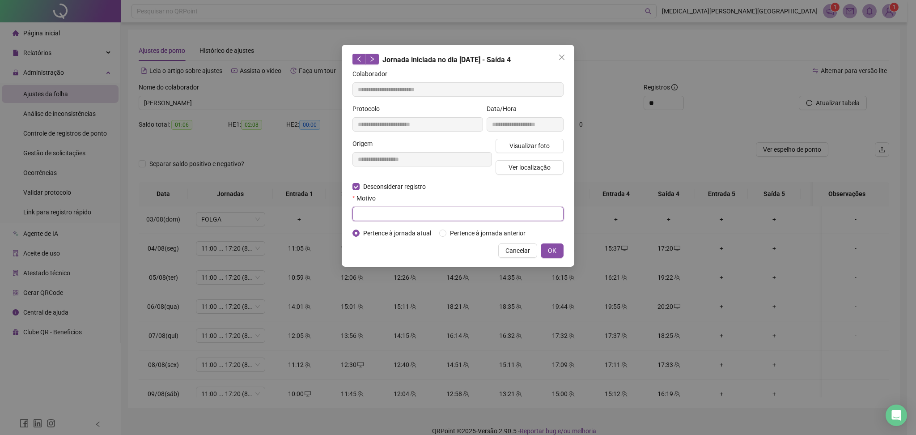
click at [394, 214] on input "text" at bounding box center [457, 214] width 211 height 14
type input "******"
click at [555, 247] on span "OK" at bounding box center [552, 251] width 8 height 10
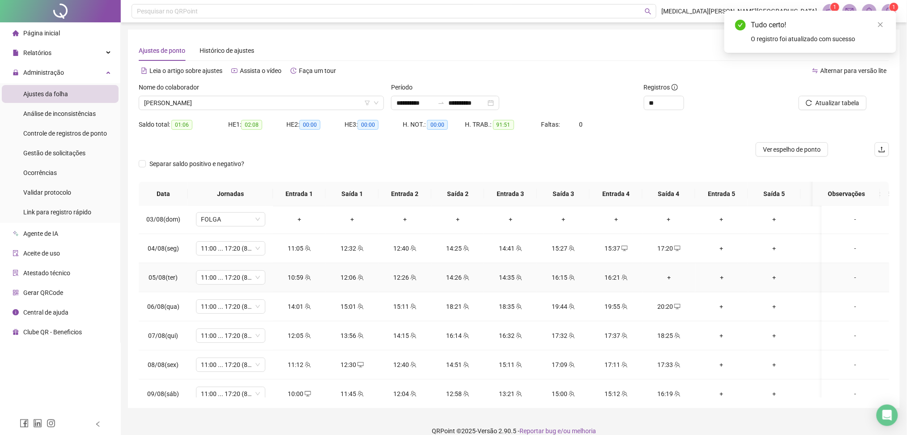
click at [671, 276] on div "+" at bounding box center [668, 277] width 38 height 10
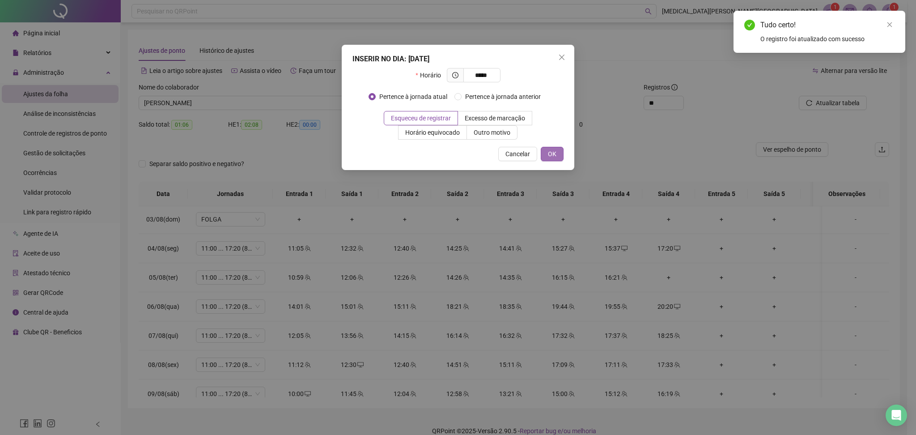
type input "*****"
click at [563, 148] on button "OK" at bounding box center [552, 154] width 23 height 14
click at [555, 153] on span "OK" at bounding box center [552, 154] width 8 height 10
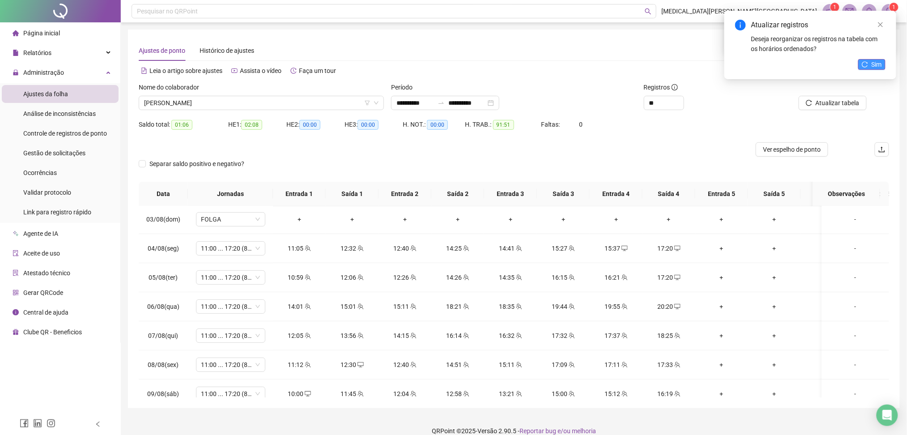
click at [869, 66] on button "Sim" at bounding box center [871, 64] width 27 height 11
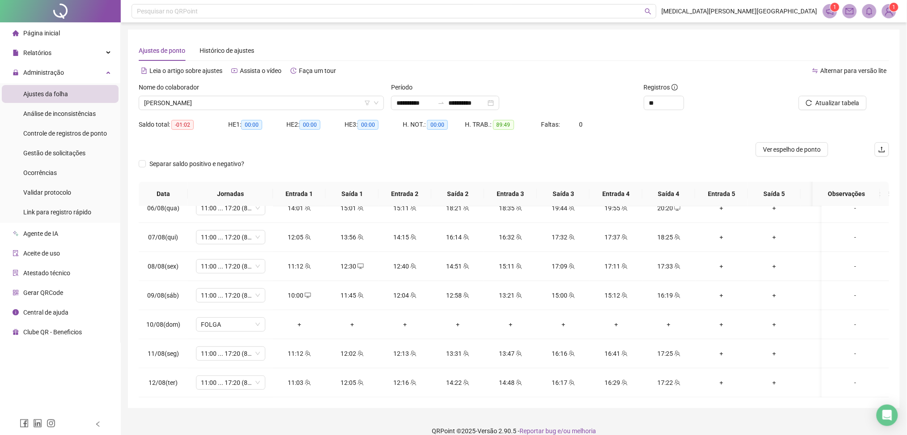
scroll to position [179, 0]
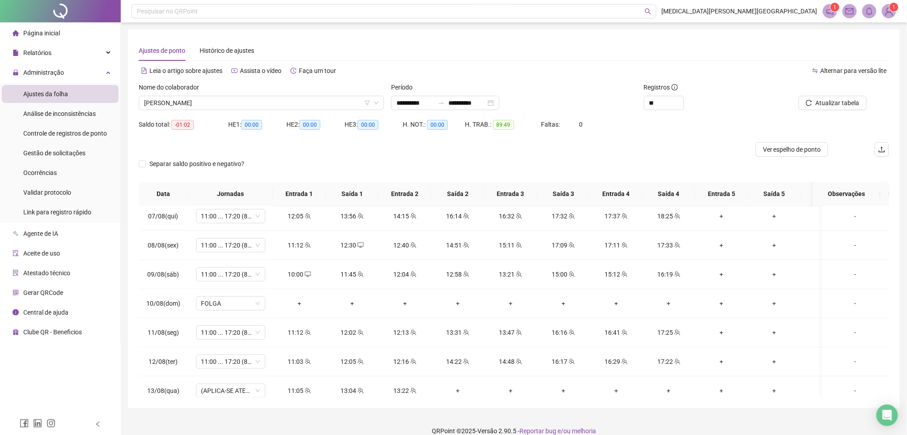
drag, startPoint x: 840, startPoint y: 120, endPoint x: 841, endPoint y: 107, distance: 12.7
click at [840, 118] on div "Saldo total: -01:02 HE 1: 00:00 HE 2: 00:00 HE 3: 00:00 H. NOT.: 00:00 H. TRAB.…" at bounding box center [514, 129] width 750 height 25
click at [841, 106] on span "Atualizar tabela" at bounding box center [837, 103] width 44 height 10
click at [194, 102] on span "[PERSON_NAME]" at bounding box center [261, 102] width 234 height 13
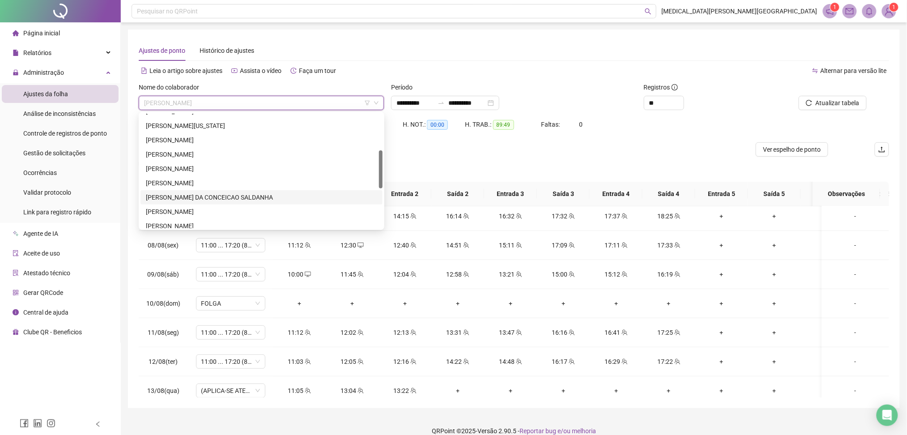
scroll to position [0, 0]
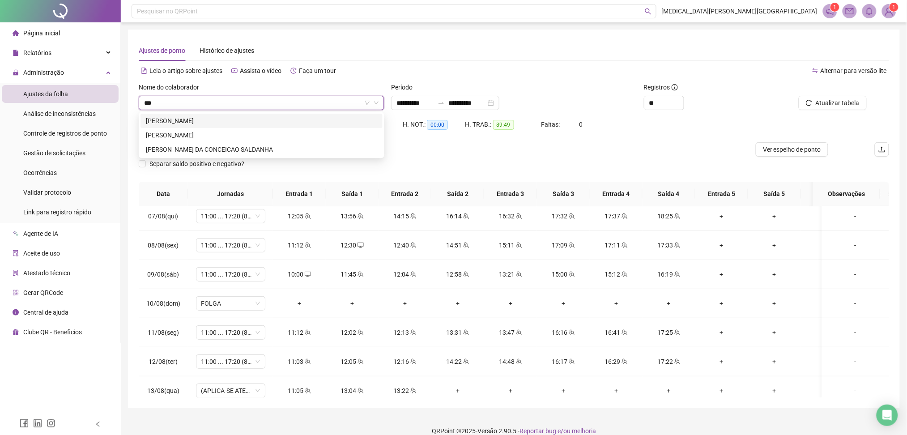
type input "****"
click at [200, 128] on div "[PERSON_NAME]" at bounding box center [261, 135] width 242 height 14
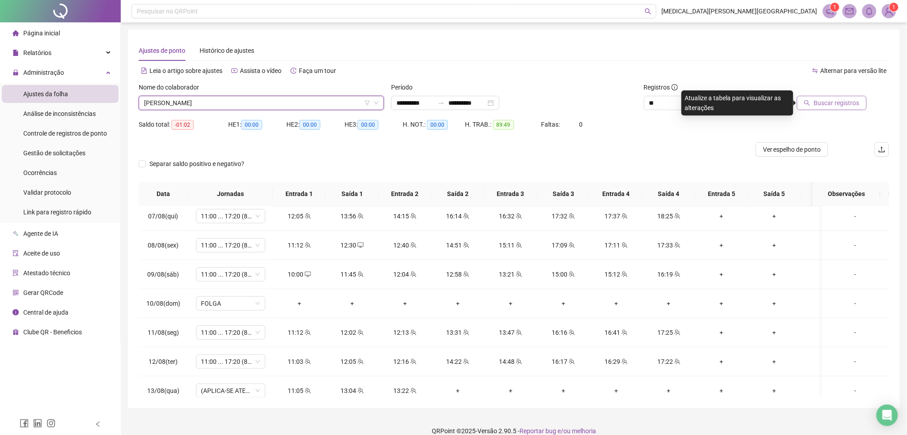
click at [833, 98] on span "Buscar registros" at bounding box center [837, 103] width 46 height 10
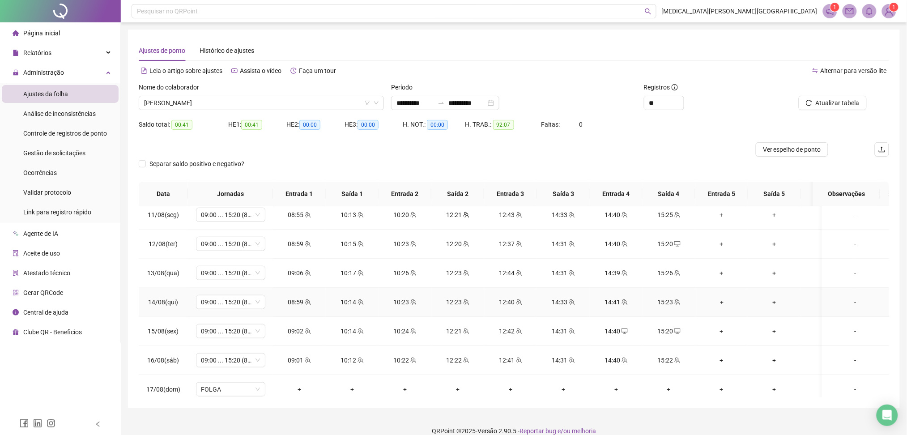
scroll to position [370, 0]
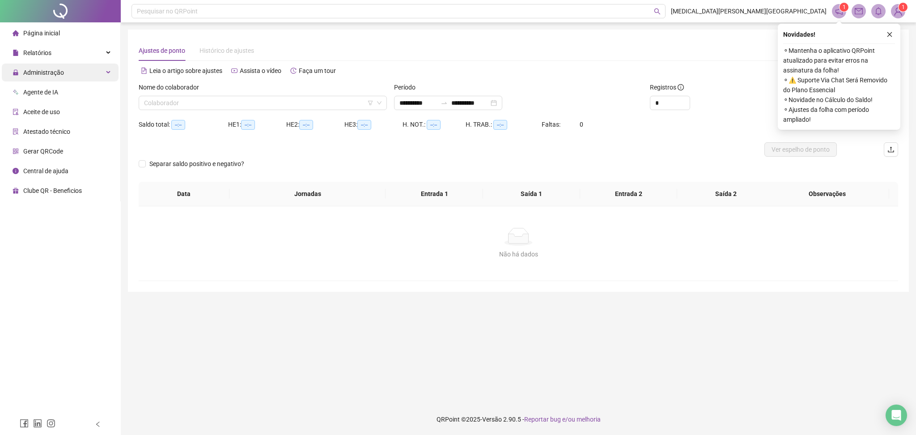
click at [67, 72] on div "Administração" at bounding box center [60, 73] width 117 height 18
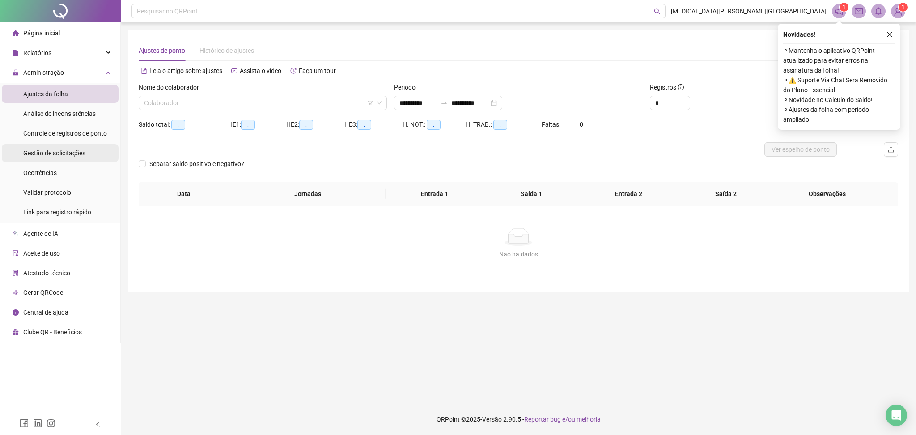
click at [64, 156] on span "Gestão de solicitações" at bounding box center [54, 152] width 62 height 7
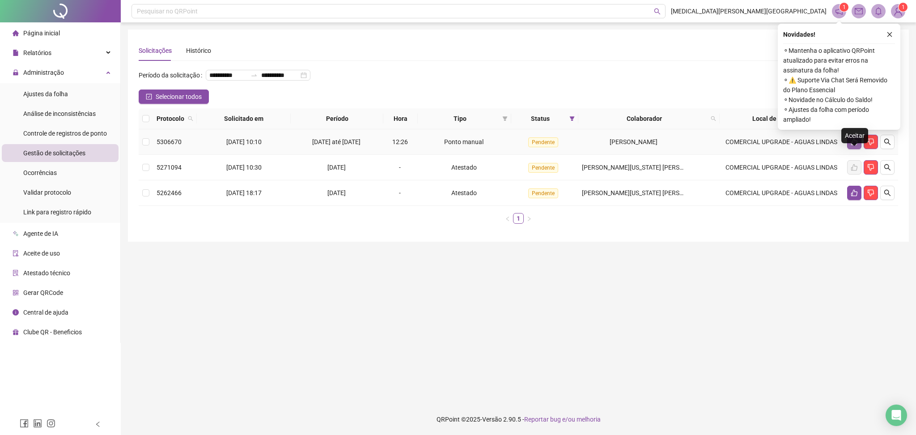
click at [853, 145] on icon "like" at bounding box center [854, 142] width 6 height 7
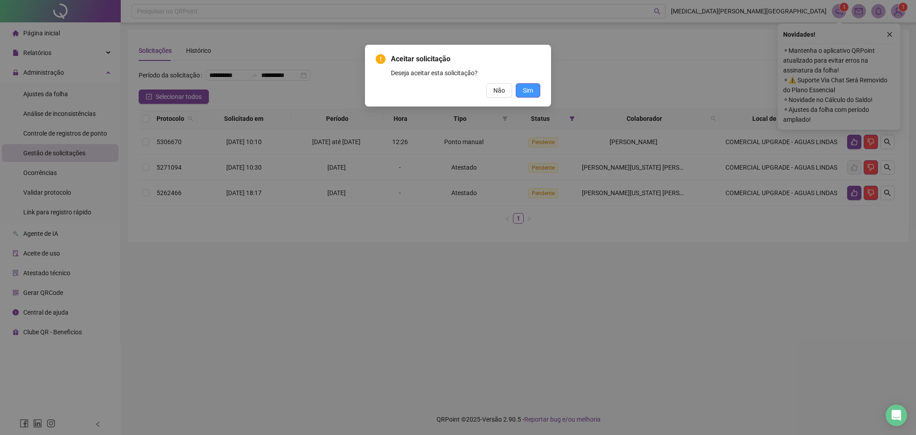
click at [538, 94] on button "Sim" at bounding box center [528, 90] width 25 height 14
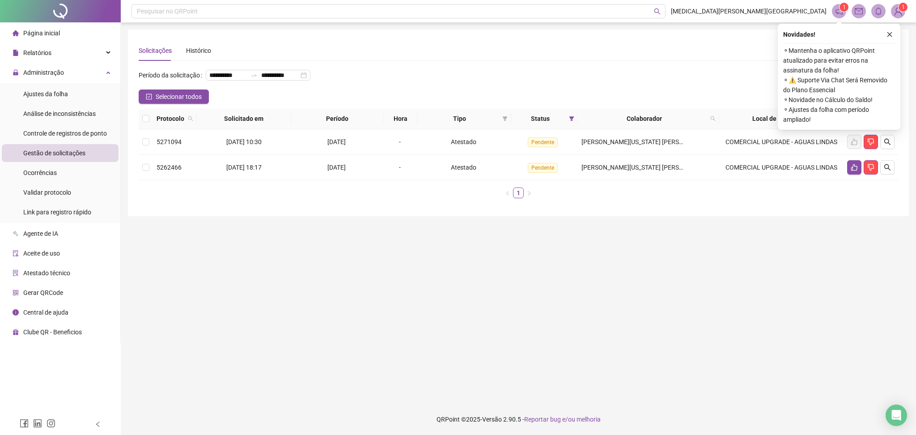
drag, startPoint x: 0, startPoint y: 0, endPoint x: 844, endPoint y: 1, distance: 844.4
click at [885, 34] on button "button" at bounding box center [889, 34] width 11 height 11
